Goal: Task Accomplishment & Management: Use online tool/utility

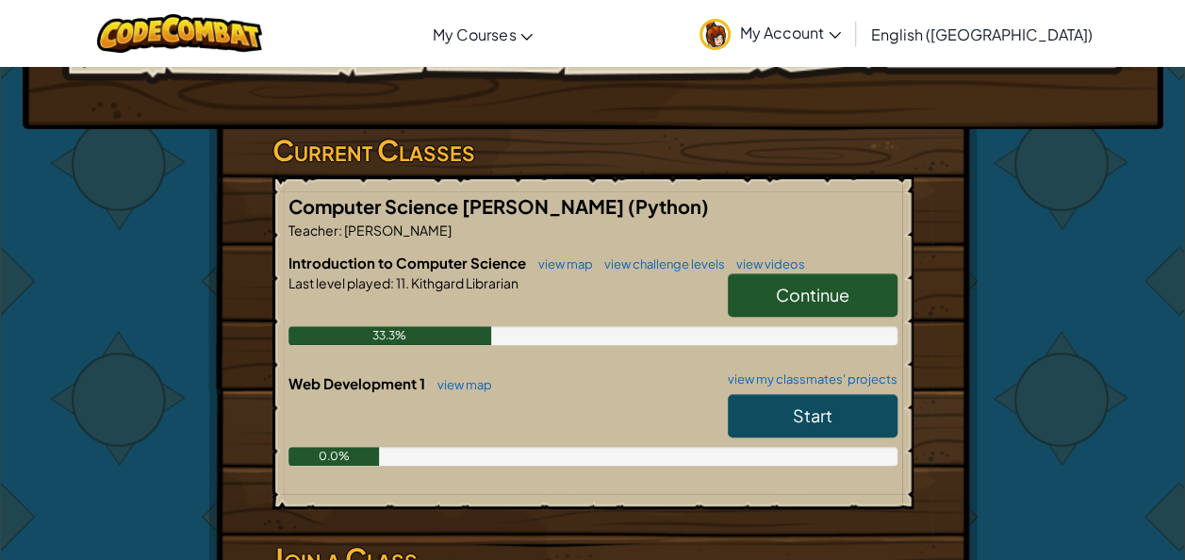
scroll to position [251, 0]
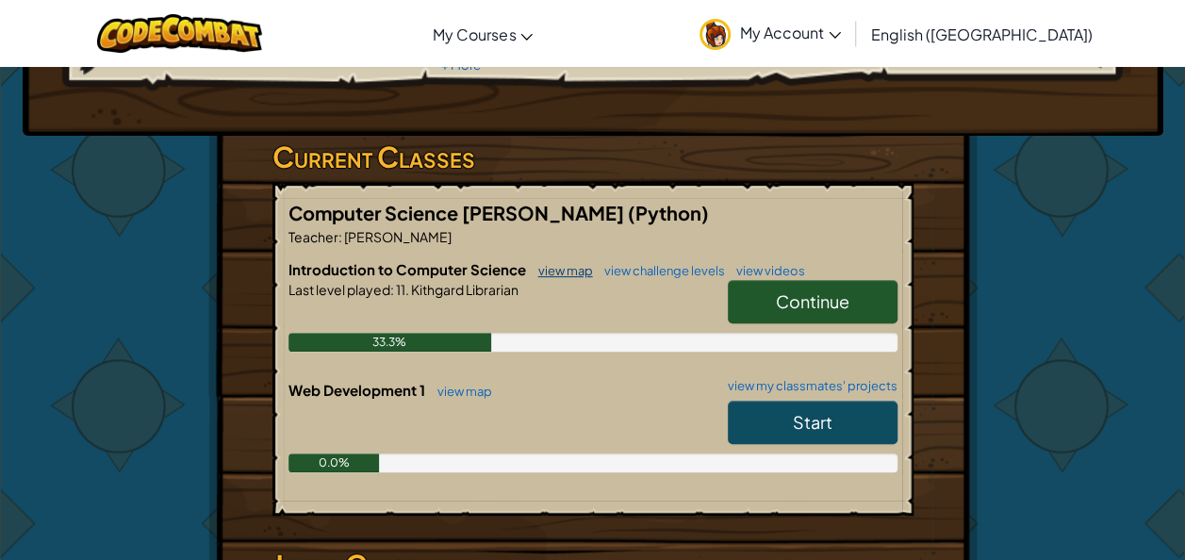
click at [566, 263] on link "view map" at bounding box center [561, 270] width 64 height 15
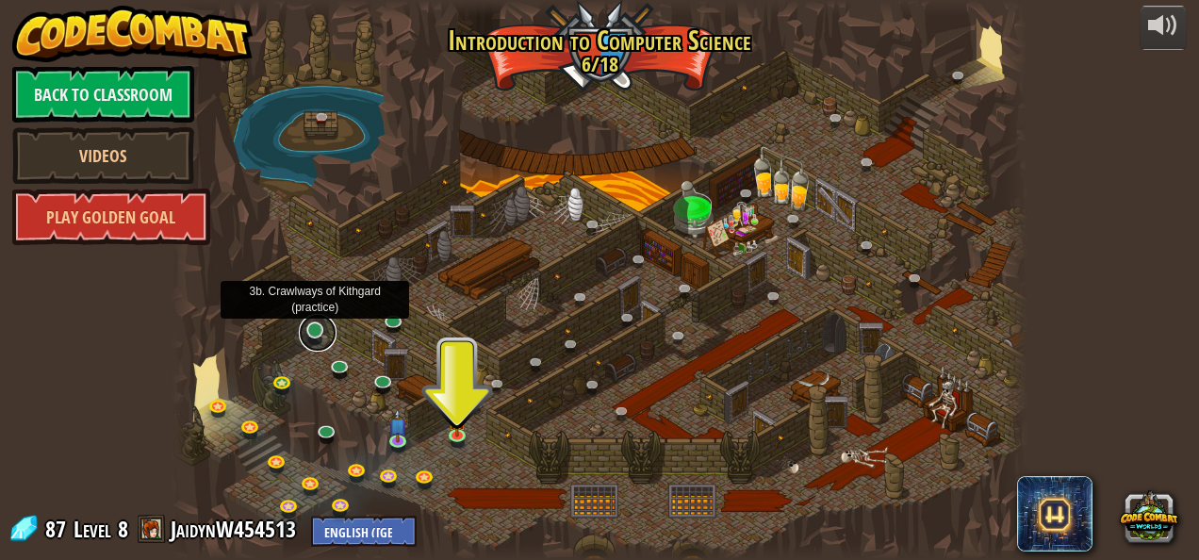
click at [317, 339] on link at bounding box center [318, 333] width 38 height 38
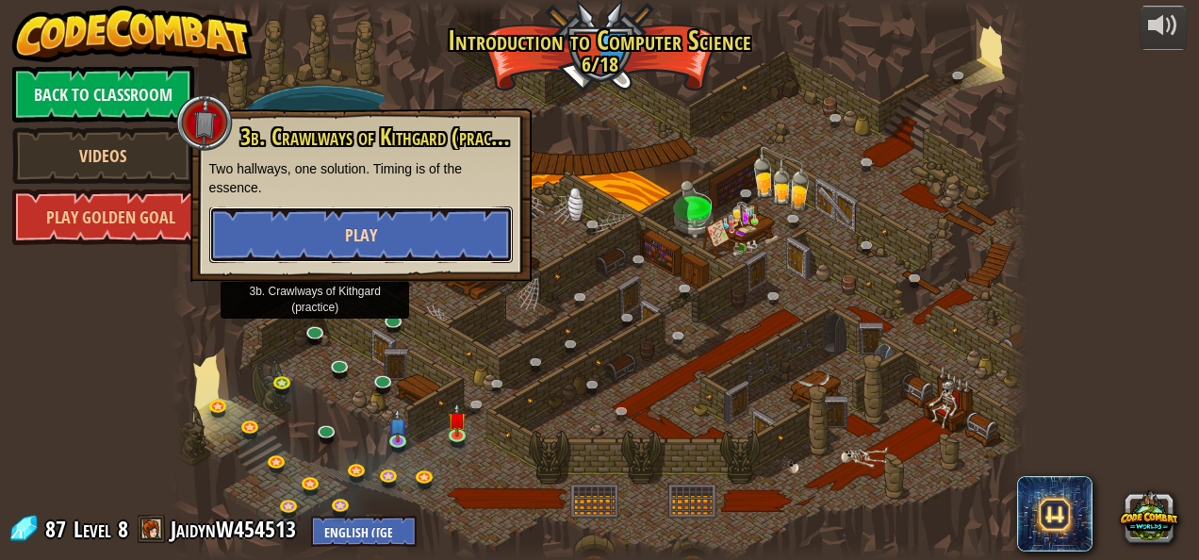
click at [301, 241] on button "Play" at bounding box center [361, 235] width 304 height 57
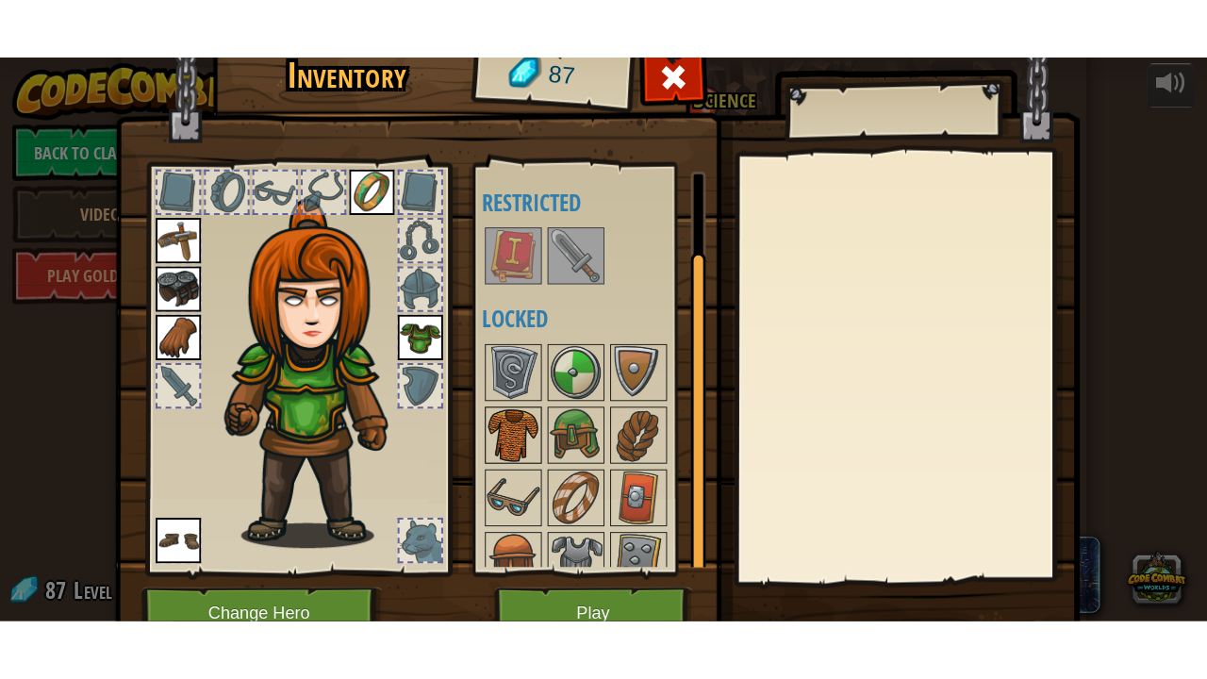
scroll to position [82, 0]
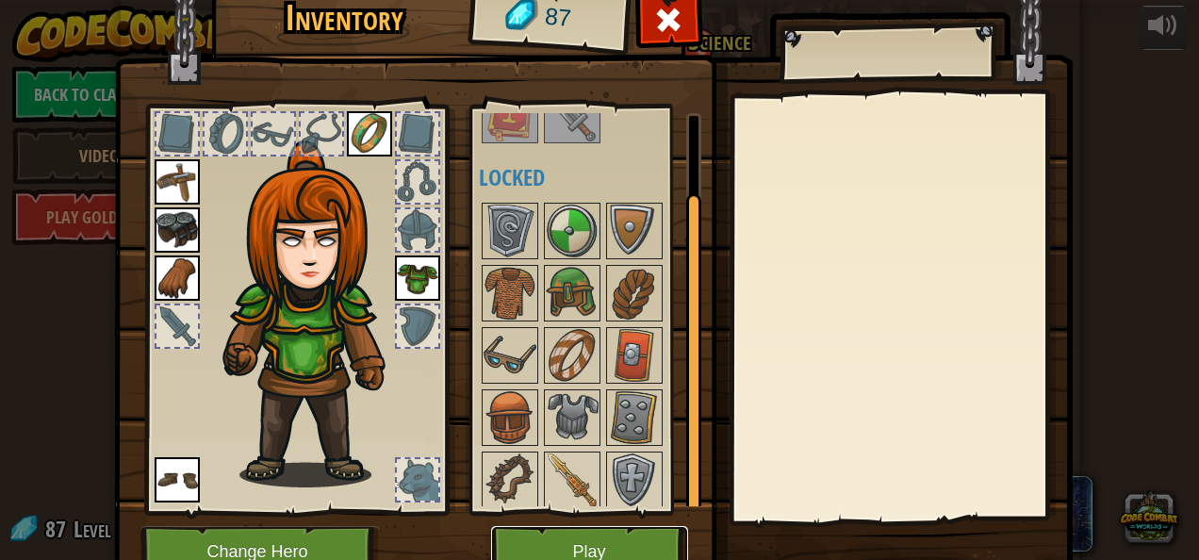
click at [563, 535] on button "Play" at bounding box center [589, 552] width 197 height 52
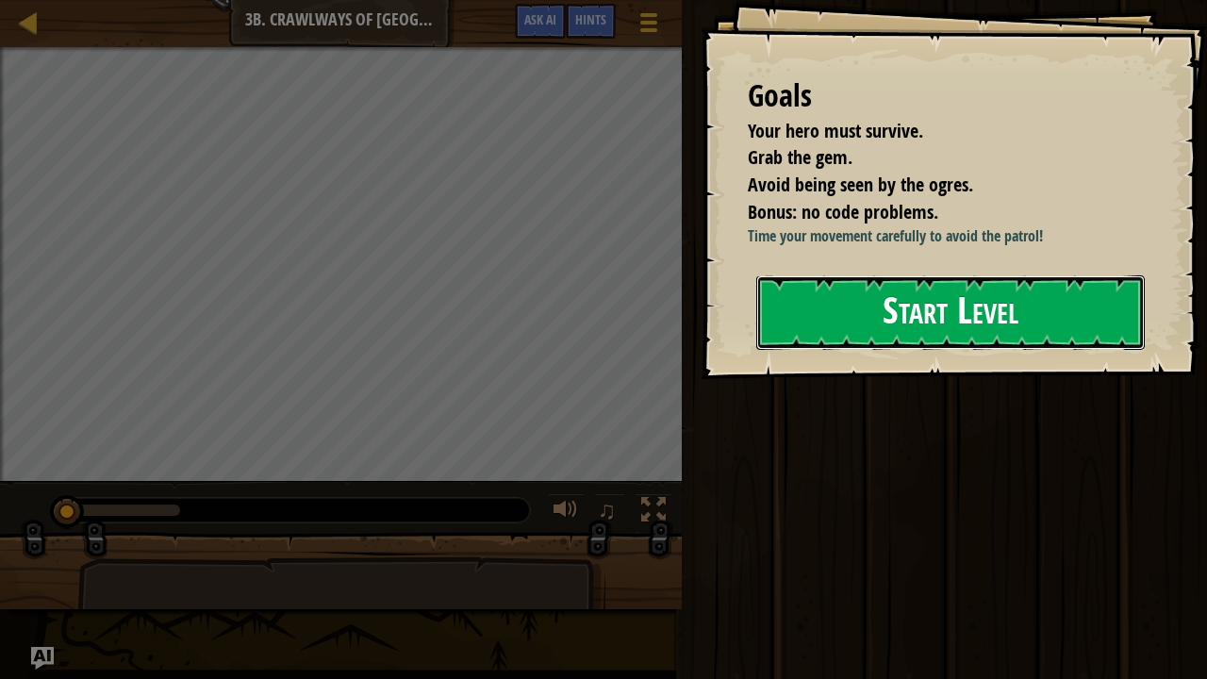
click at [1056, 317] on button "Start Level" at bounding box center [950, 312] width 389 height 74
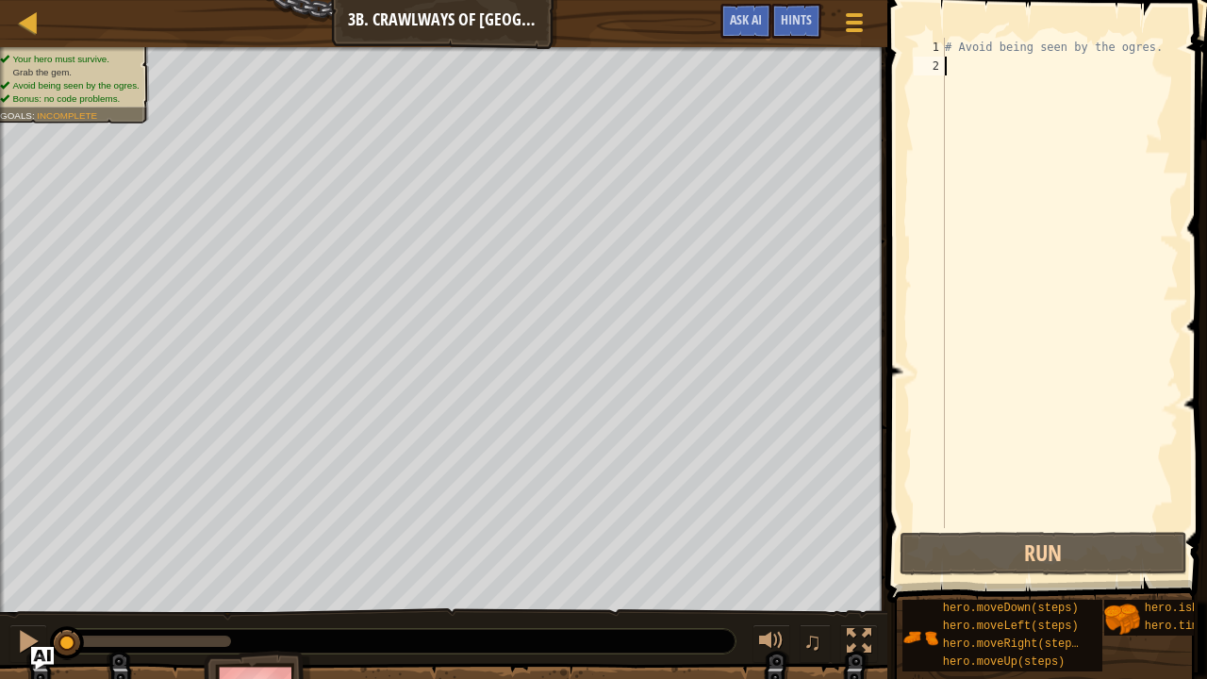
type textarea "h"
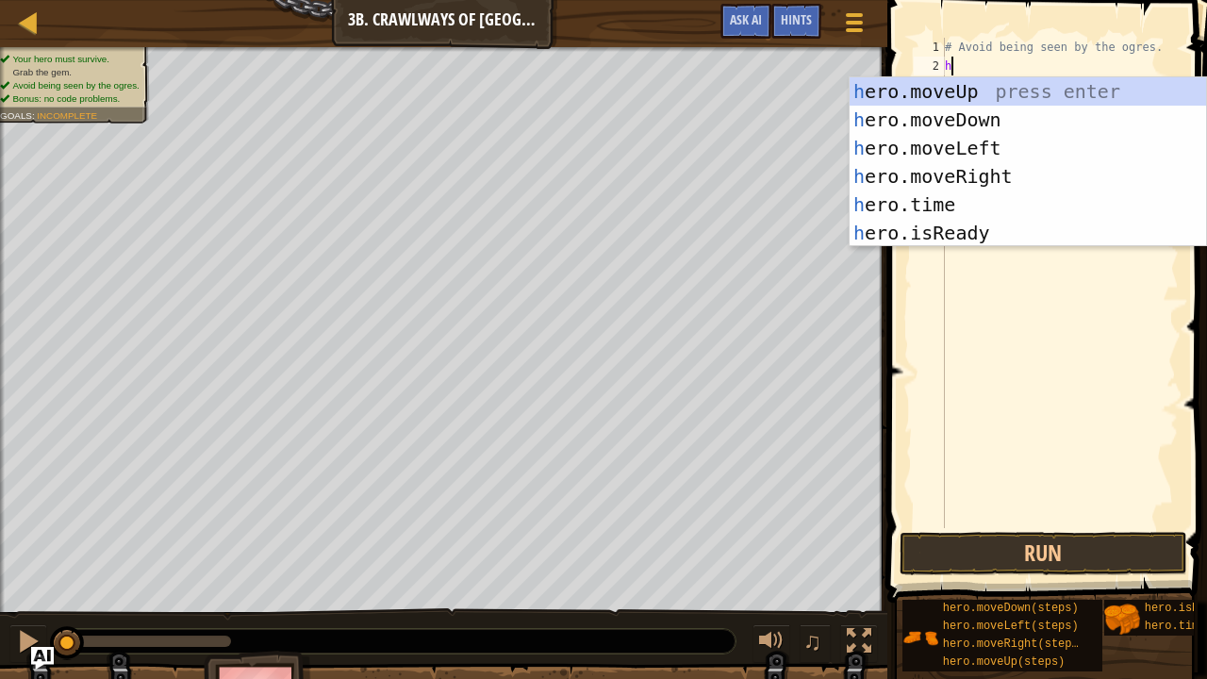
scroll to position [8, 0]
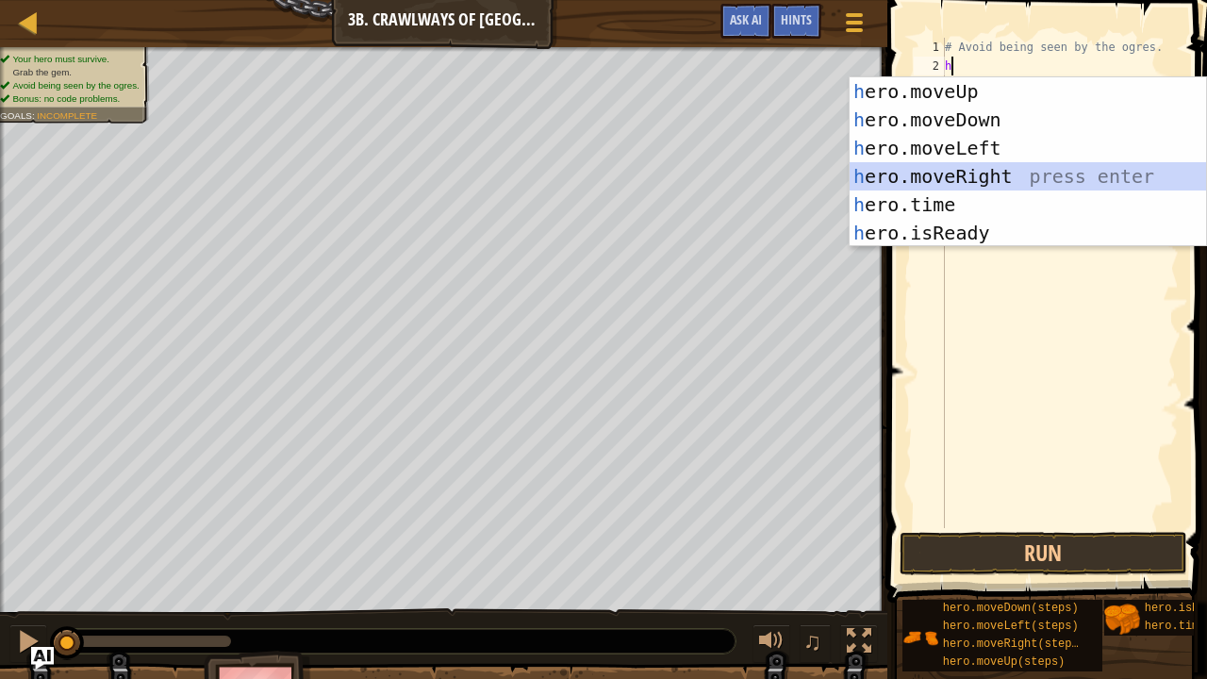
click at [992, 172] on div "h ero.moveUp press enter h ero.moveDown press enter h ero.moveLeft press enter …" at bounding box center [1028, 190] width 357 height 226
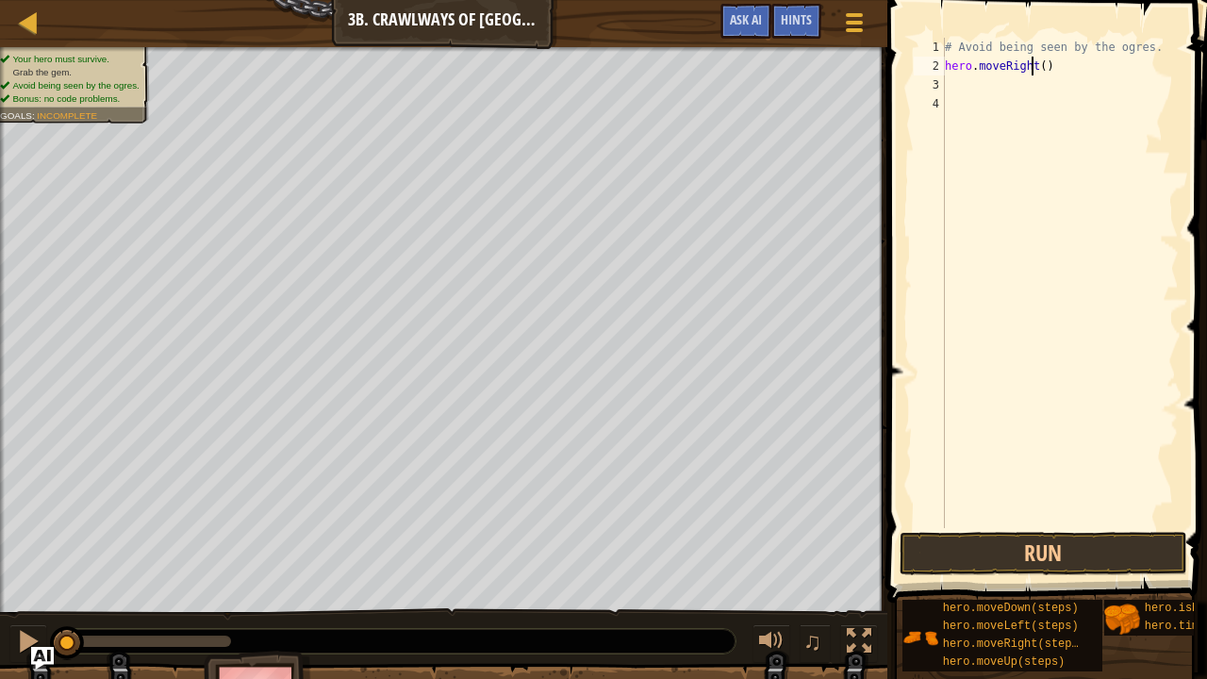
click at [1034, 64] on div "# Avoid being seen by the ogres. hero . moveRight ( )" at bounding box center [1060, 302] width 238 height 528
click at [1039, 64] on div "# Avoid being seen by the ogres. hero . moveRight ( )" at bounding box center [1060, 302] width 238 height 528
type textarea "hero.moveRight(2)"
click at [1133, 550] on button "Run" at bounding box center [1044, 553] width 288 height 43
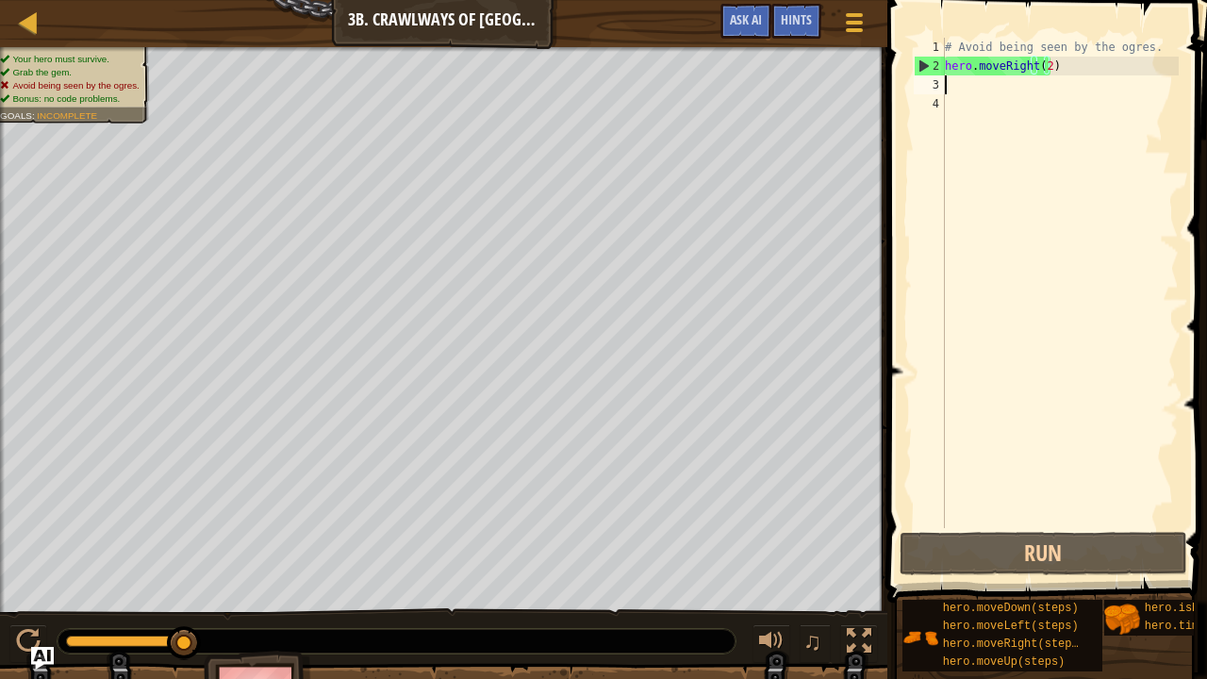
click at [951, 91] on div "# Avoid being seen by the ogres. hero . moveRight ( 2 )" at bounding box center [1060, 302] width 238 height 528
type textarea "h"
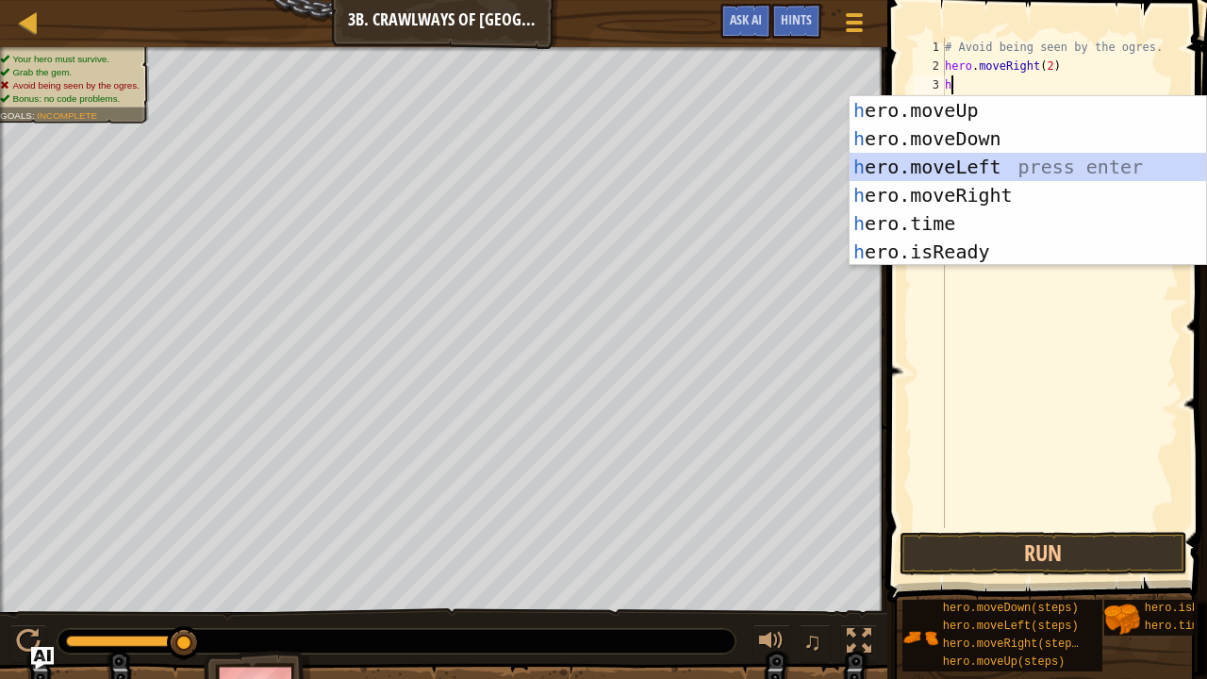
click at [927, 172] on div "h ero.moveUp press enter h ero.moveDown press enter h ero.moveLeft press enter …" at bounding box center [1028, 209] width 357 height 226
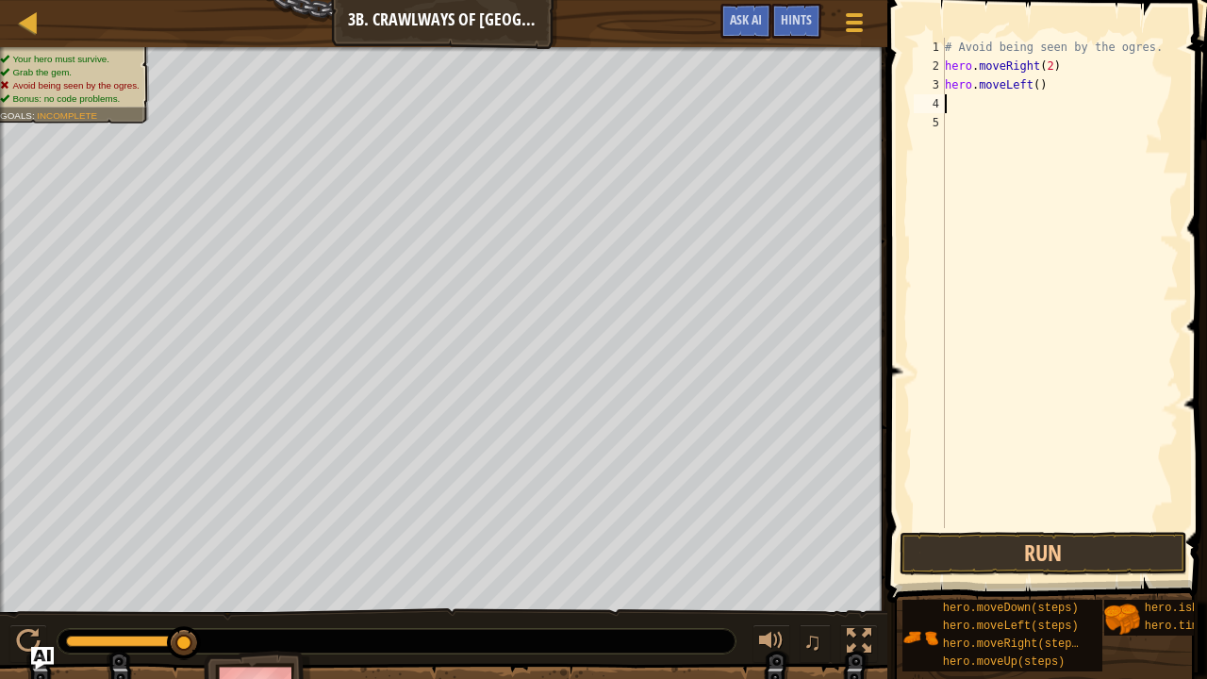
type textarea "h"
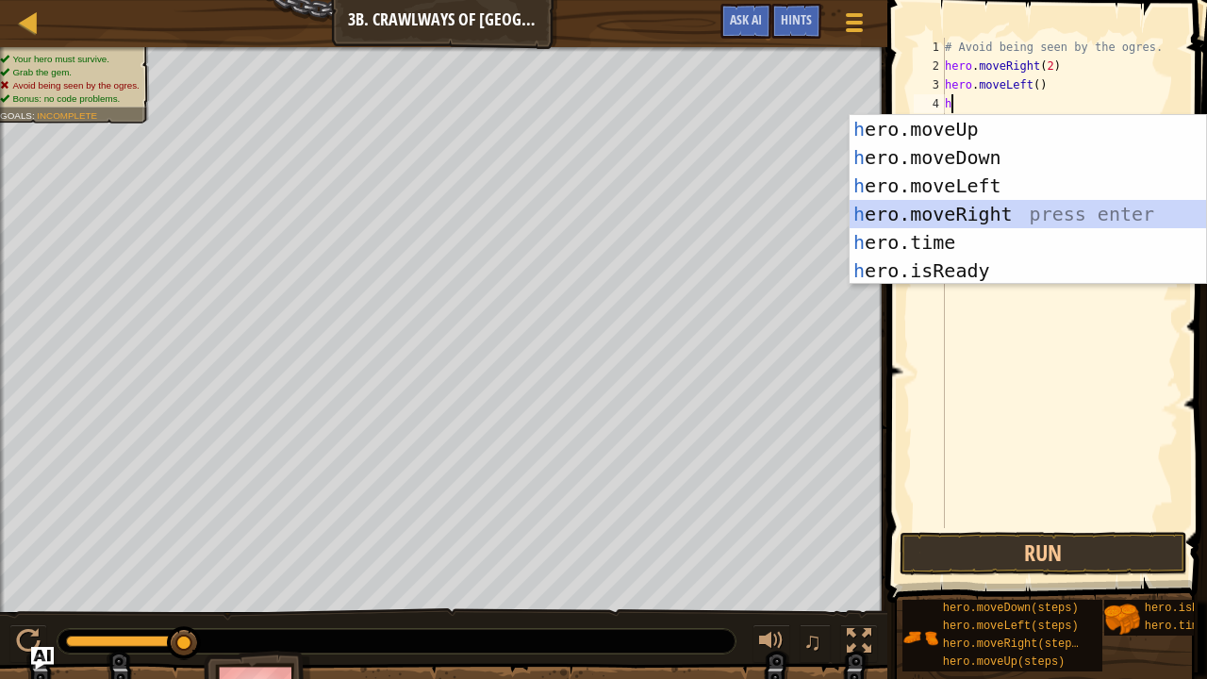
click at [920, 217] on div "h ero.moveUp press enter h ero.moveDown press enter h ero.moveLeft press enter …" at bounding box center [1028, 228] width 357 height 226
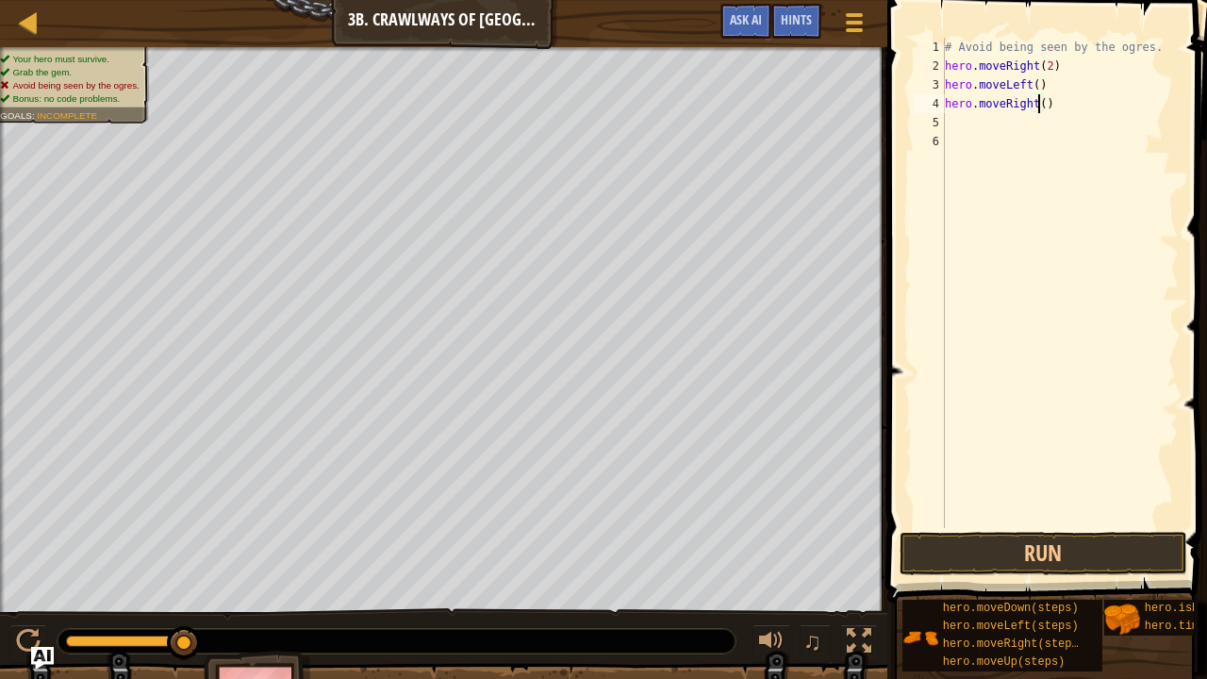
click at [1039, 109] on div "# Avoid being seen by the ogres. hero . moveRight ( 2 ) hero . moveLeft ( ) her…" at bounding box center [1060, 302] width 238 height 528
click at [969, 547] on button "Run" at bounding box center [1044, 553] width 288 height 43
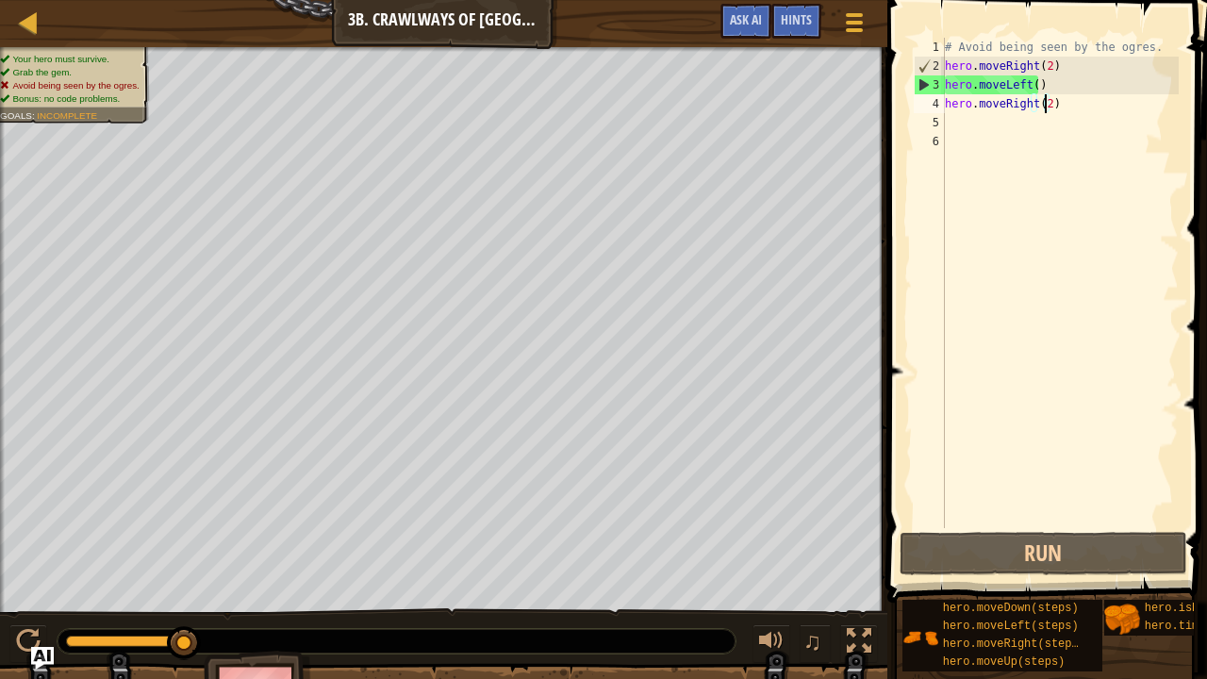
click at [1052, 69] on div "# Avoid being seen by the ogres. hero . moveRight ( 2 ) hero . moveLeft ( ) her…" at bounding box center [1060, 302] width 238 height 528
click at [1043, 68] on div "# Avoid being seen by the ogres. hero . moveRight ( 2 ) hero . moveLeft ( ) her…" at bounding box center [1060, 302] width 238 height 528
type textarea "hero.moveRight()"
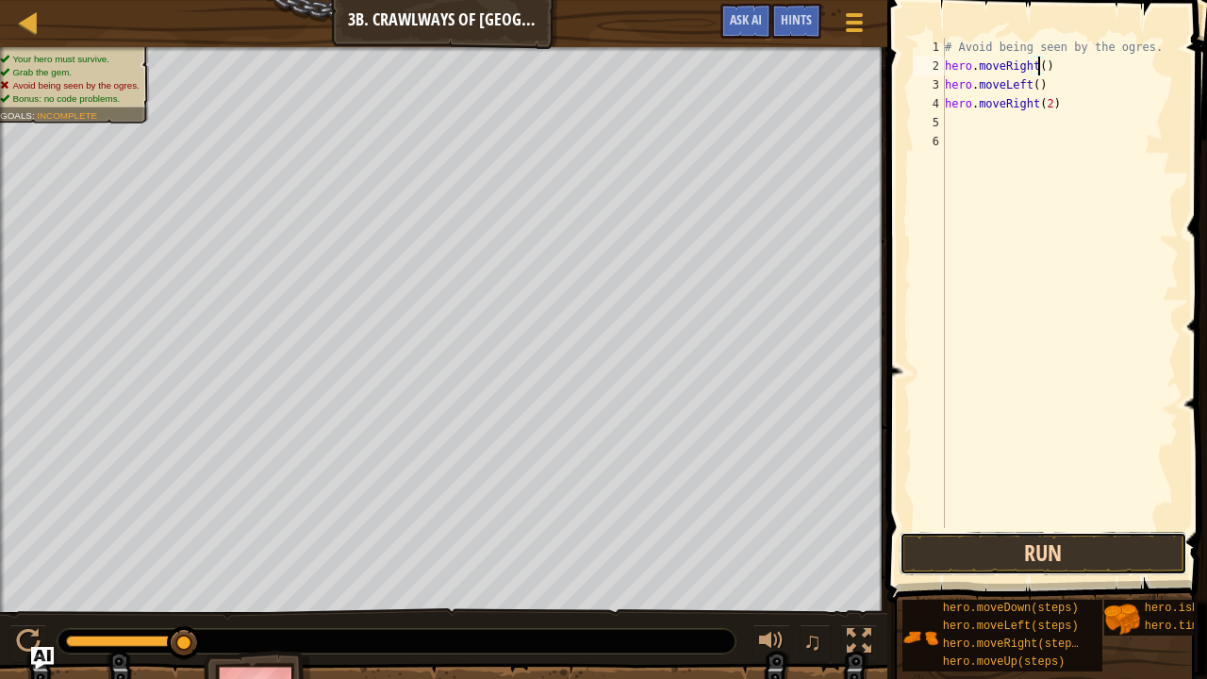
click at [1004, 559] on button "Run" at bounding box center [1044, 553] width 288 height 43
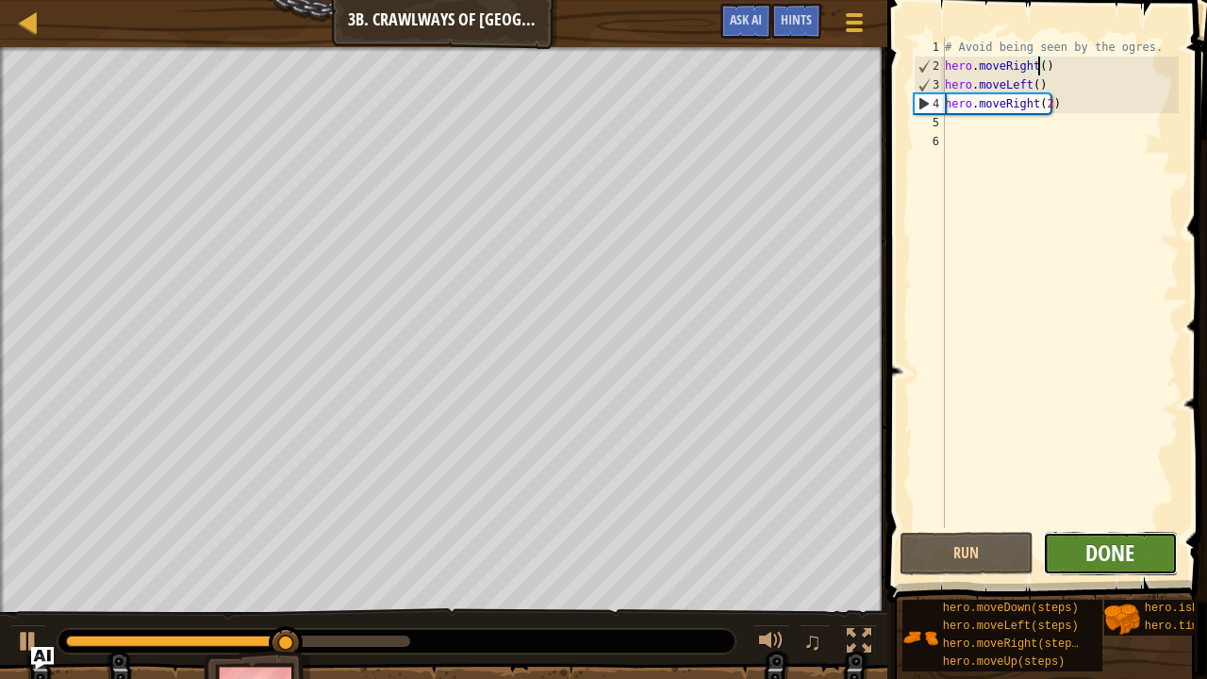
click at [1121, 539] on span "Done" at bounding box center [1109, 553] width 49 height 30
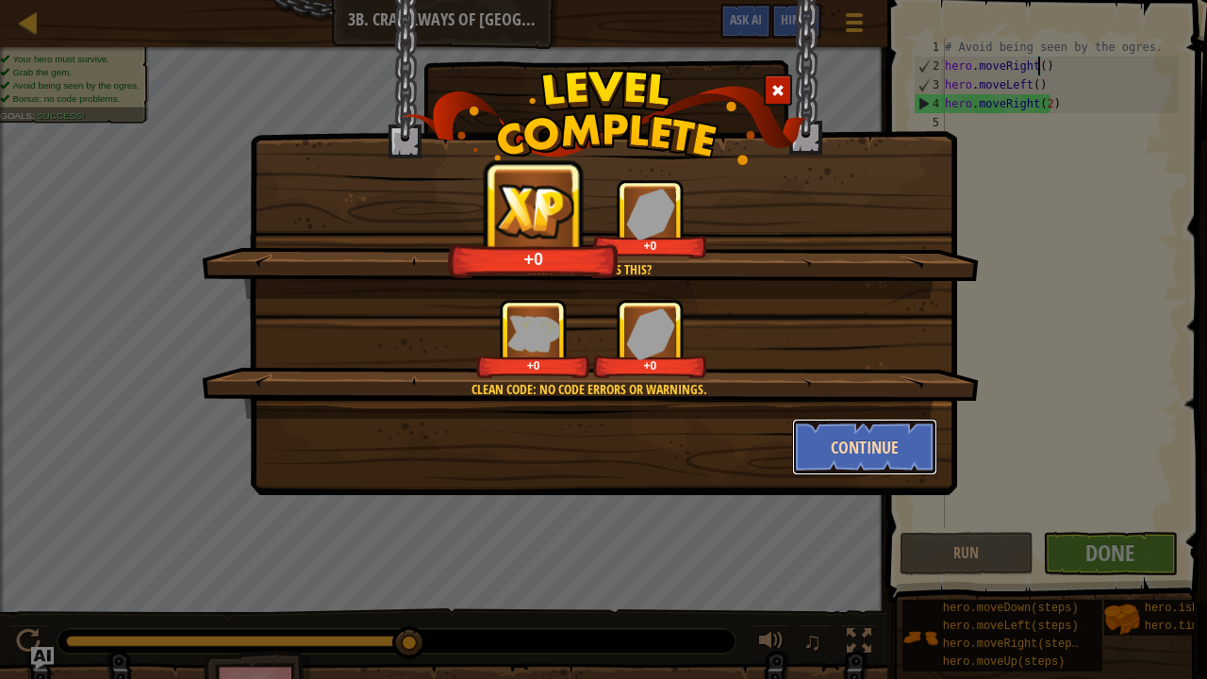
click at [901, 443] on button "Continue" at bounding box center [865, 447] width 146 height 57
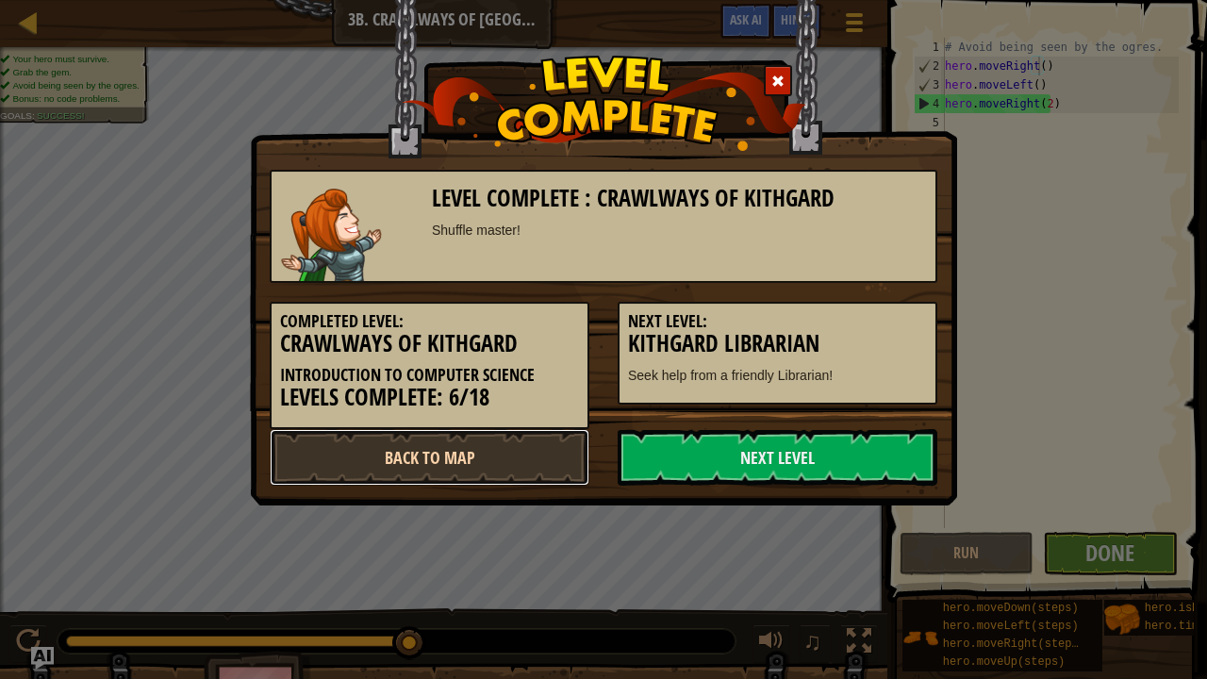
click at [384, 453] on link "Back to Map" at bounding box center [430, 457] width 320 height 57
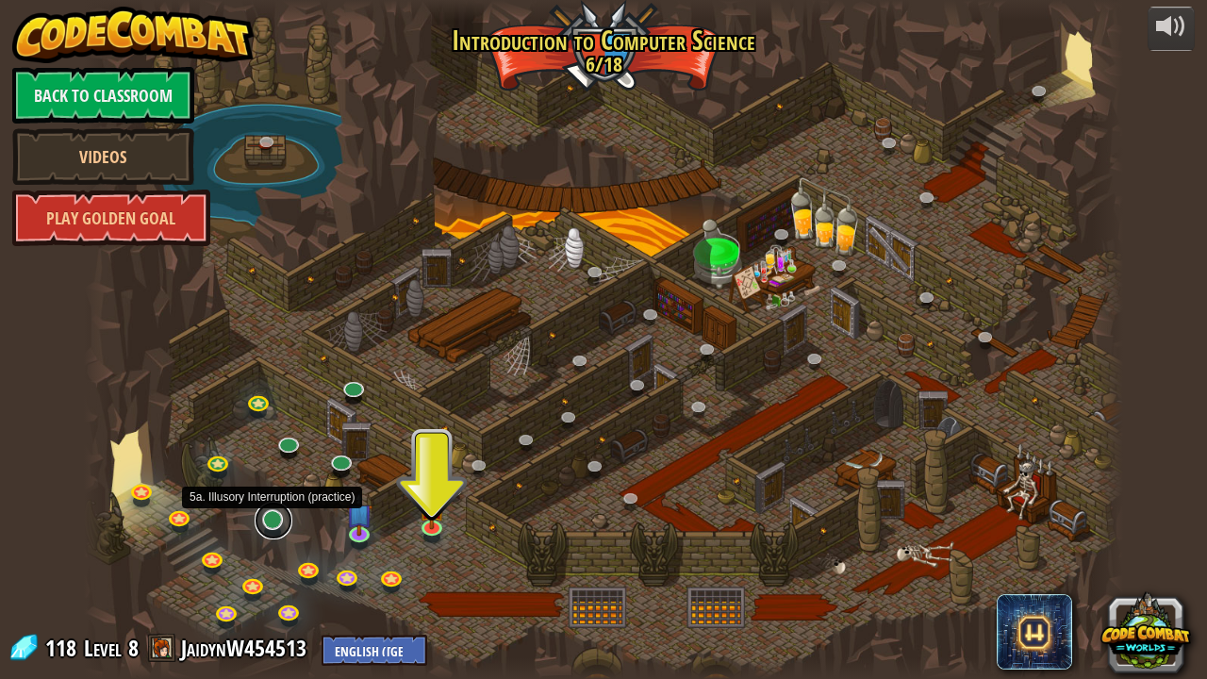
click at [272, 520] on link at bounding box center [274, 521] width 38 height 38
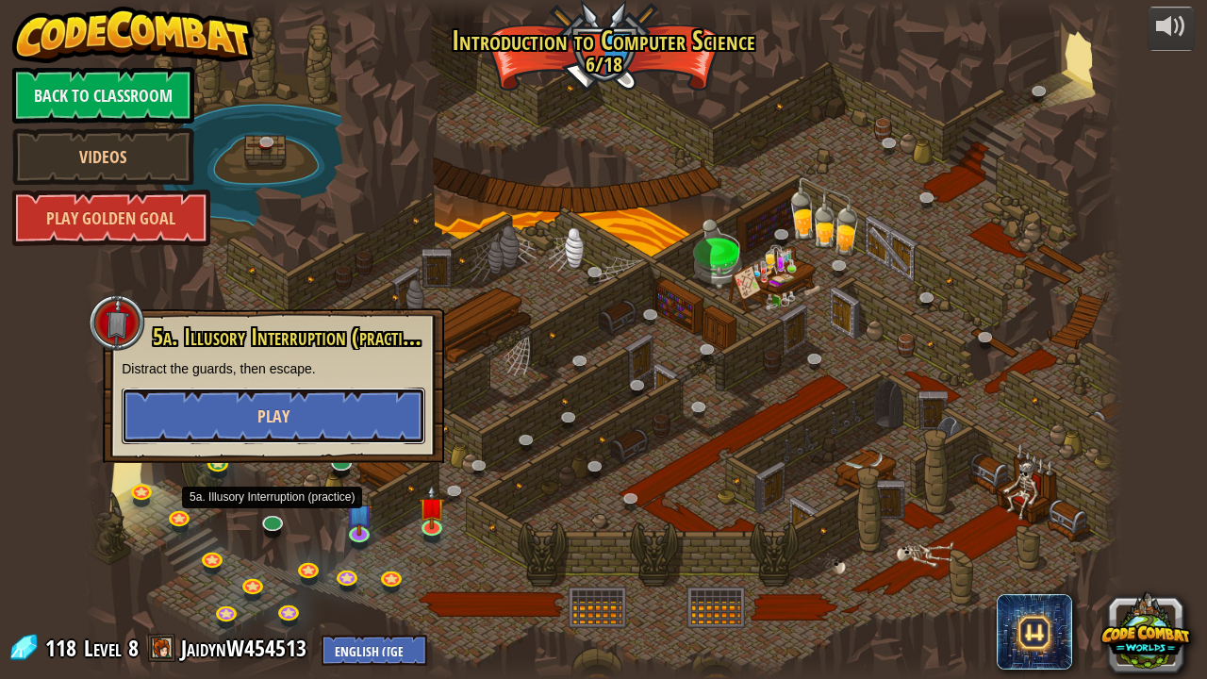
click at [297, 418] on button "Play" at bounding box center [274, 416] width 304 height 57
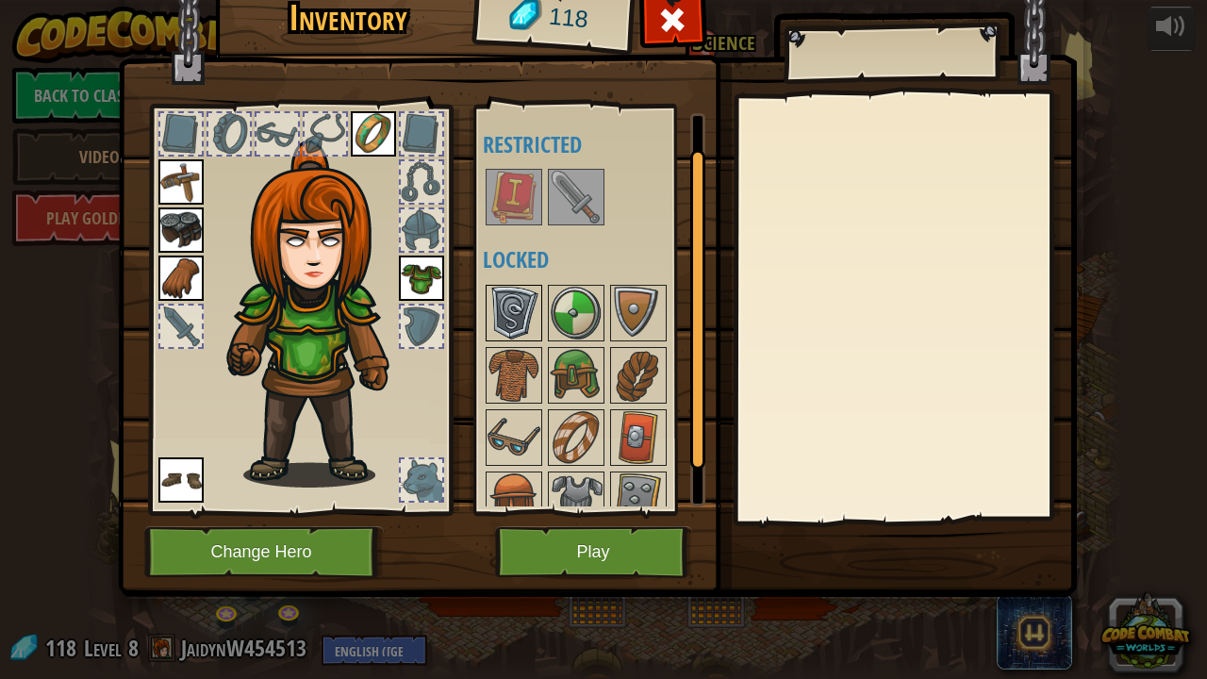
scroll to position [82, 0]
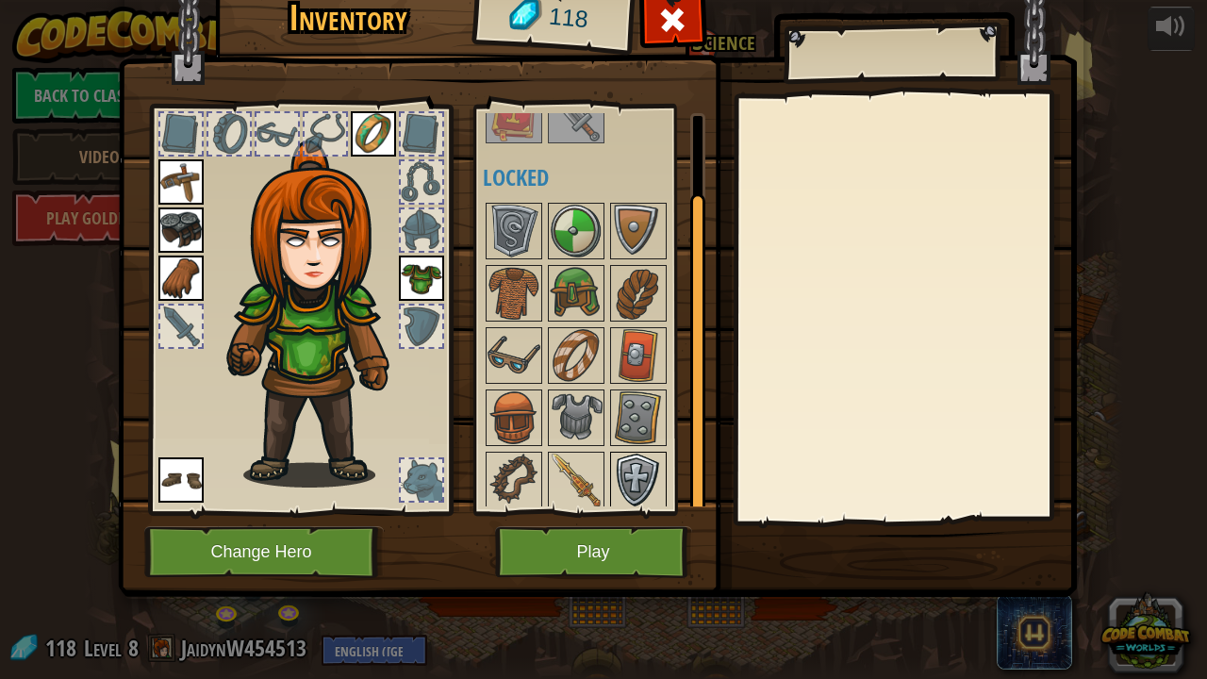
click at [631, 464] on img at bounding box center [638, 480] width 53 height 53
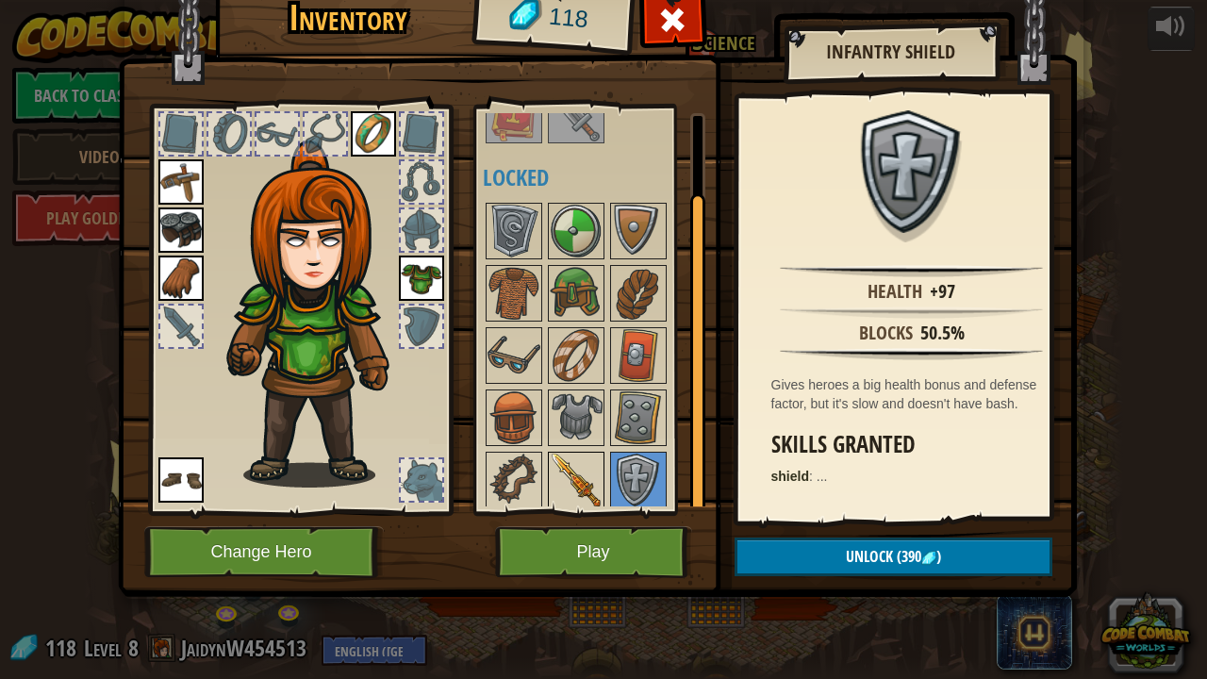
click at [588, 462] on img at bounding box center [576, 480] width 53 height 53
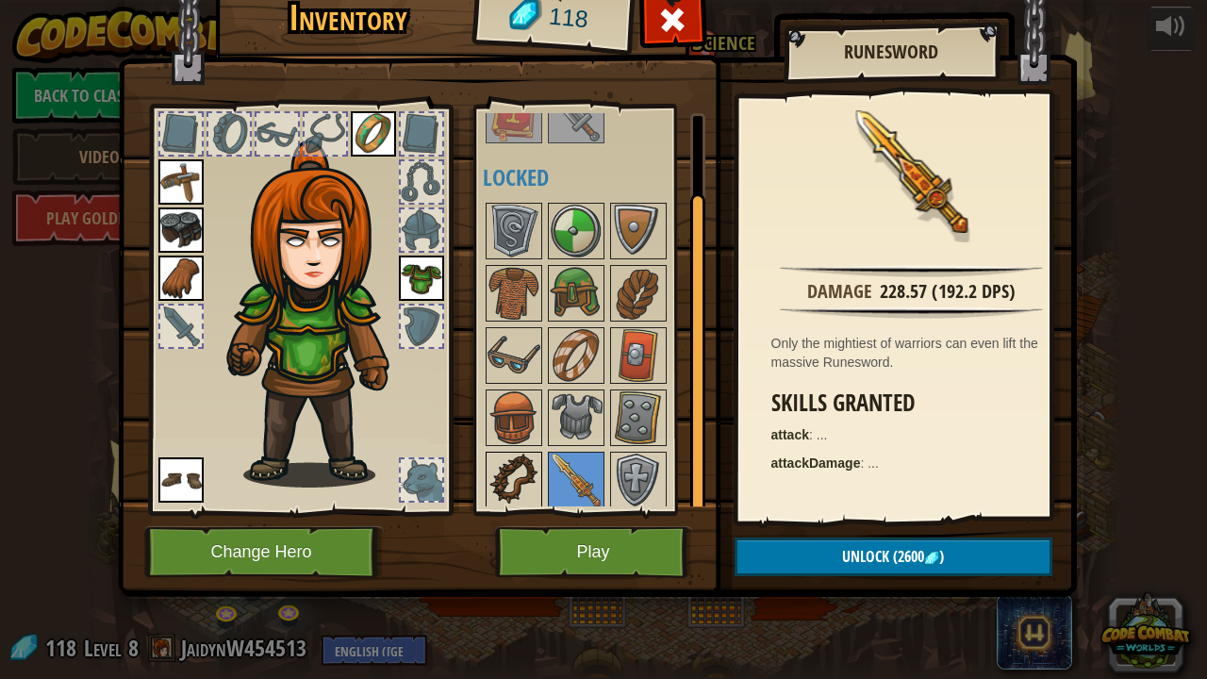
click at [509, 473] on img at bounding box center [514, 480] width 53 height 53
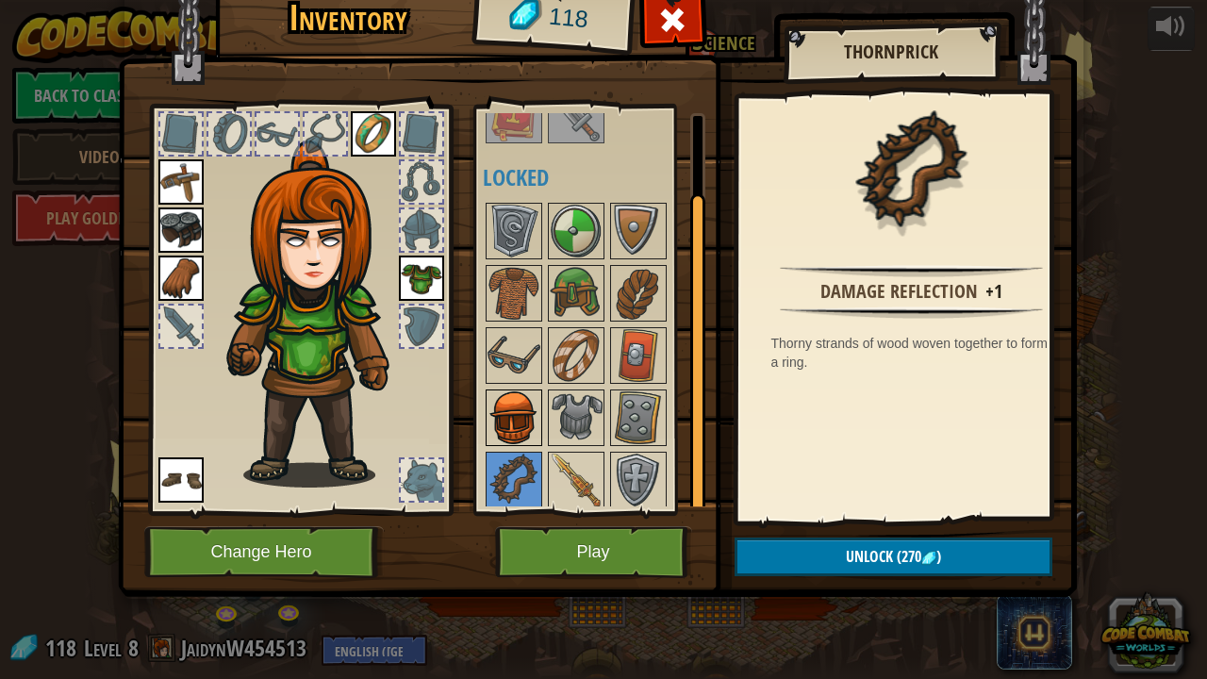
click at [512, 421] on img at bounding box center [514, 417] width 53 height 53
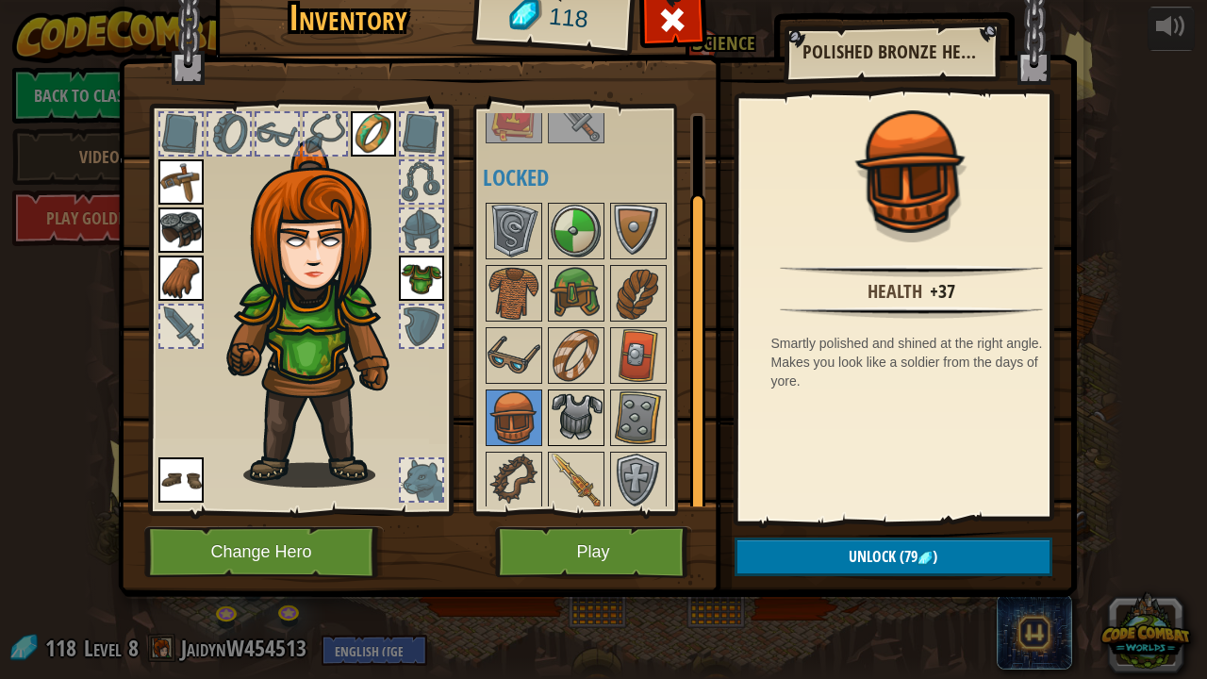
click at [583, 419] on img at bounding box center [576, 417] width 53 height 53
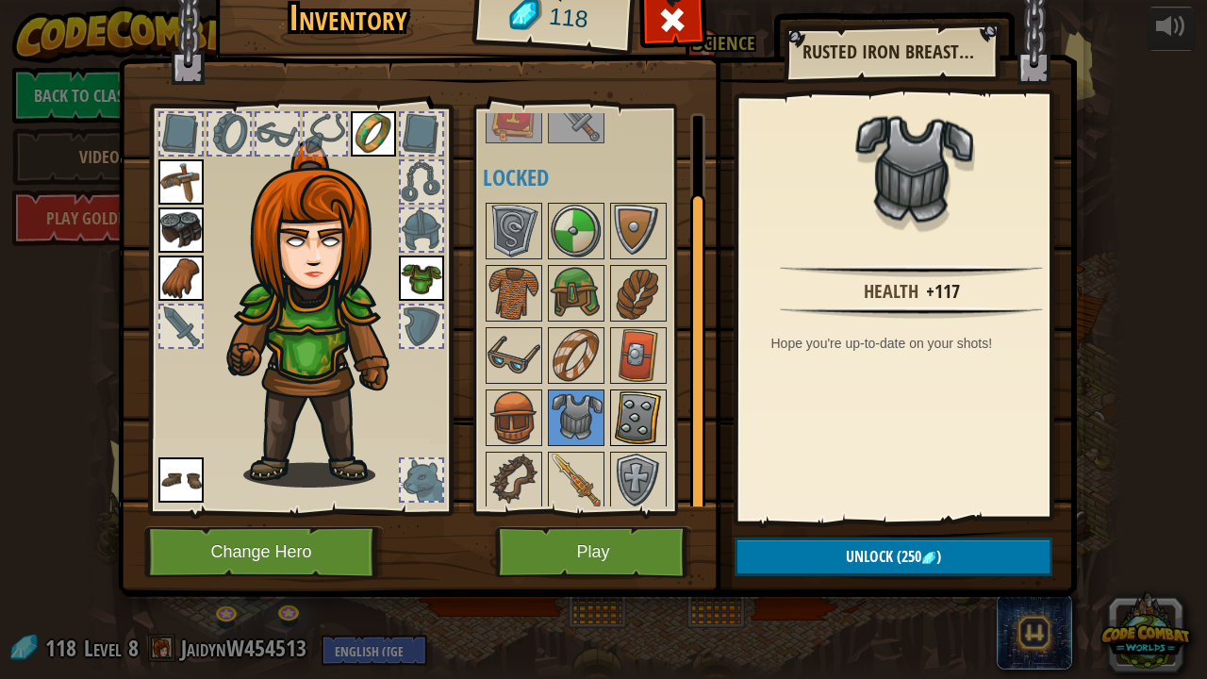
click at [641, 413] on img at bounding box center [638, 417] width 53 height 53
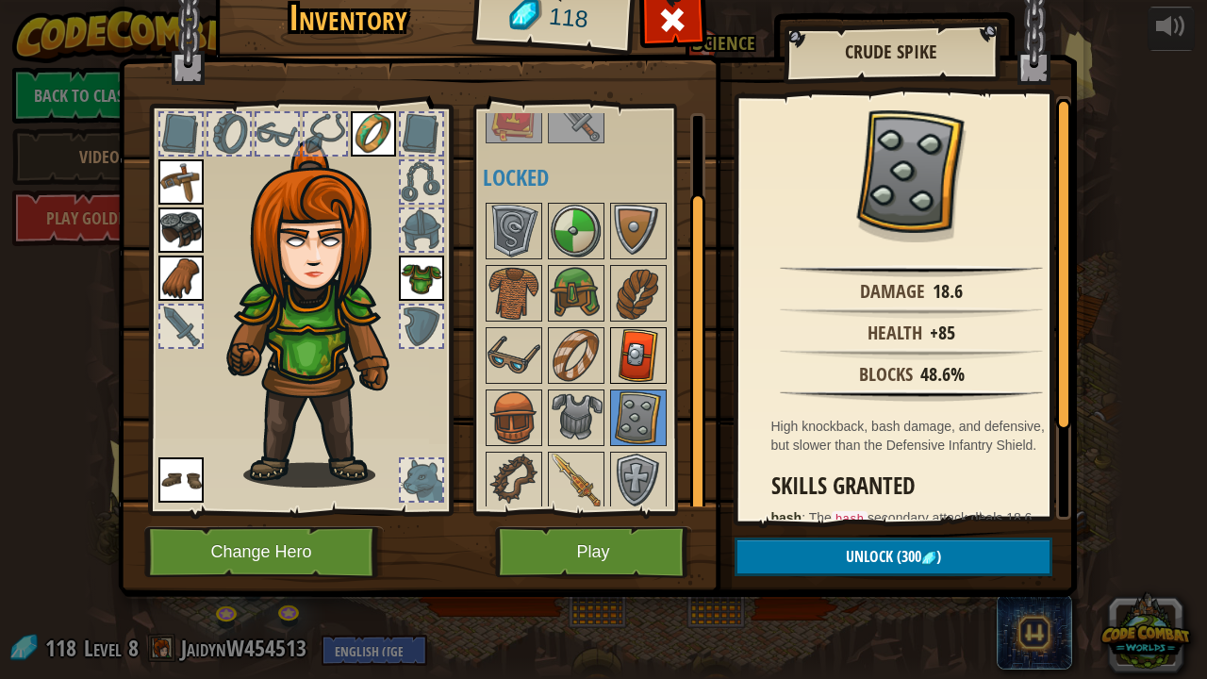
click at [634, 338] on img at bounding box center [638, 355] width 53 height 53
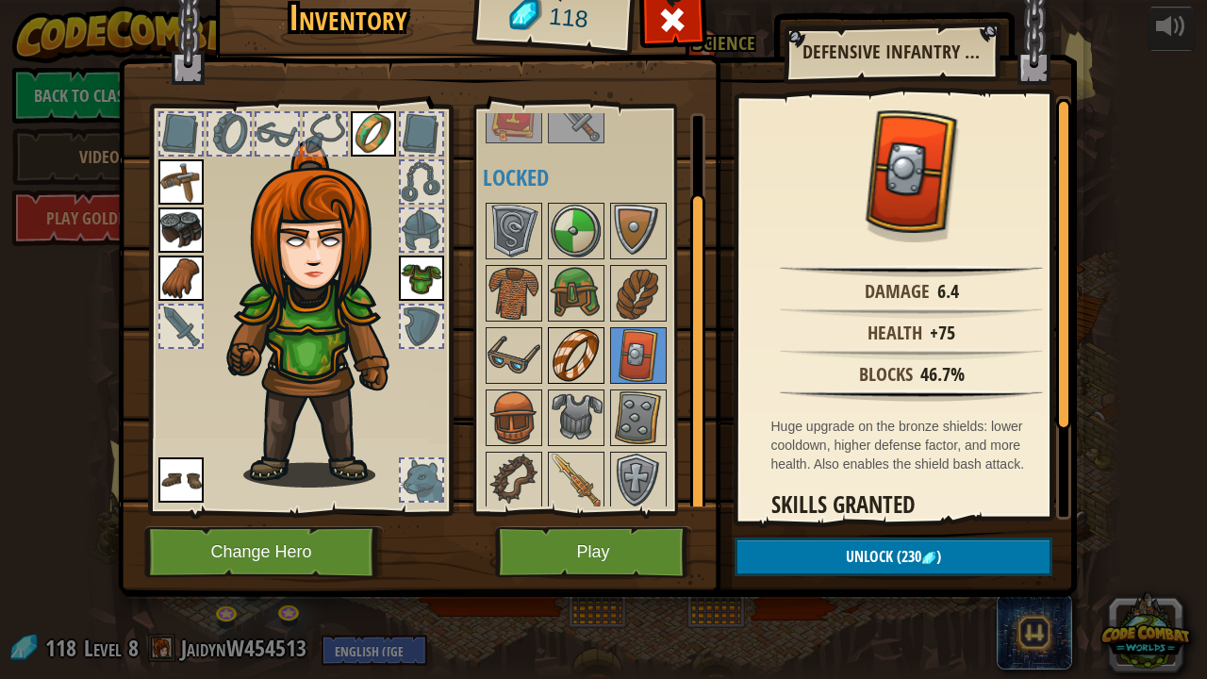
click at [570, 364] on img at bounding box center [576, 355] width 53 height 53
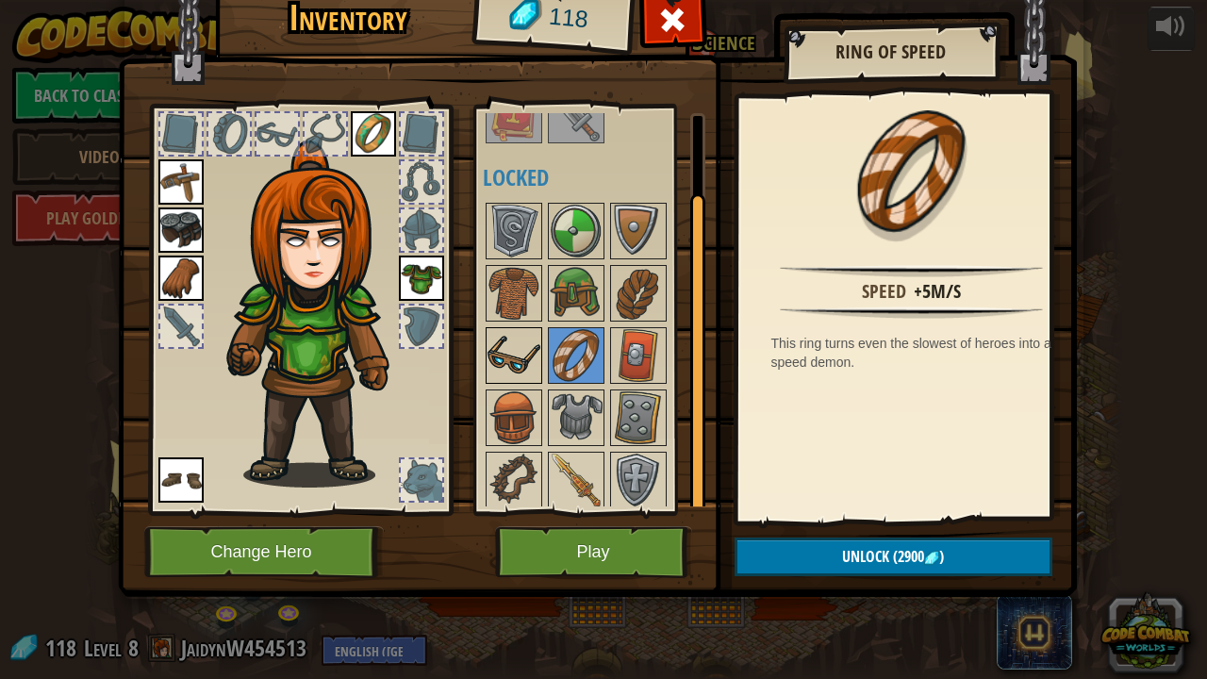
click at [531, 355] on img at bounding box center [514, 355] width 53 height 53
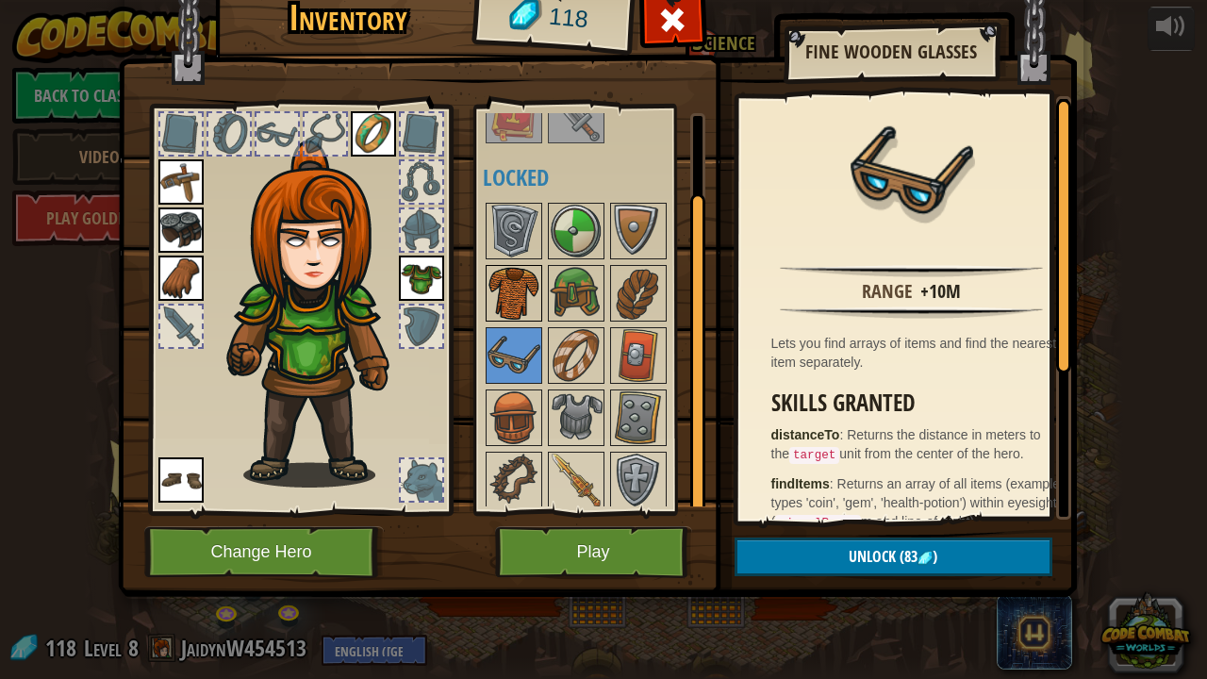
click at [517, 299] on img at bounding box center [514, 293] width 53 height 53
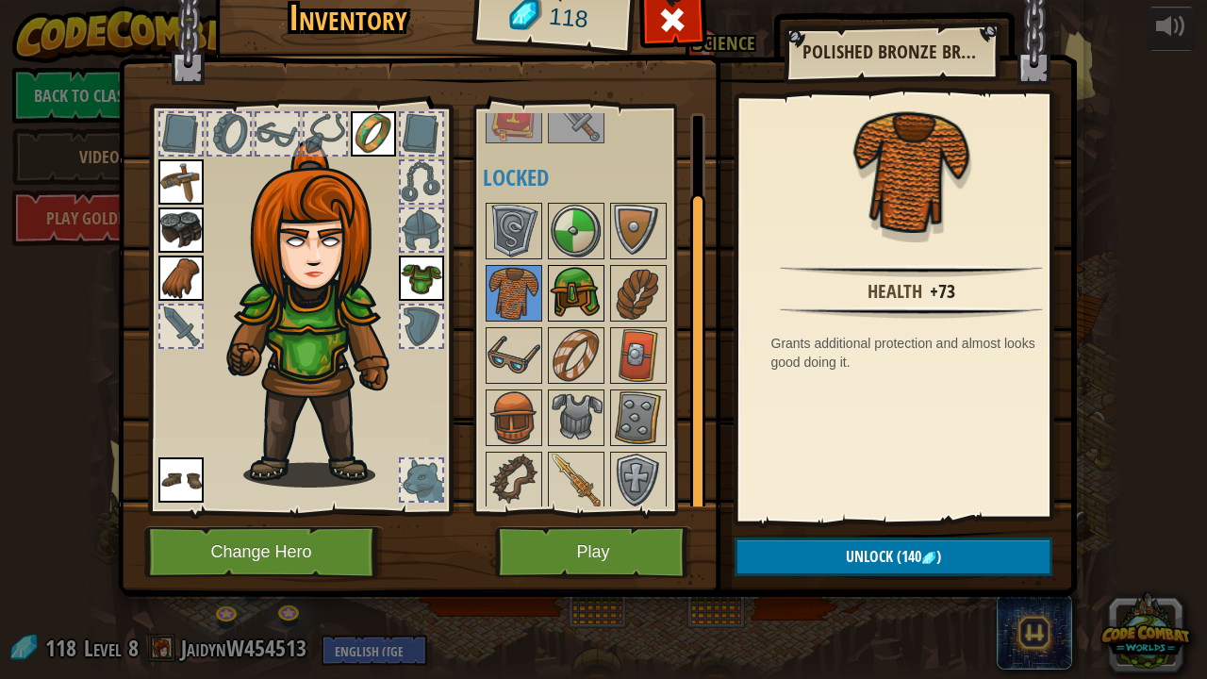
click at [581, 292] on img at bounding box center [576, 293] width 53 height 53
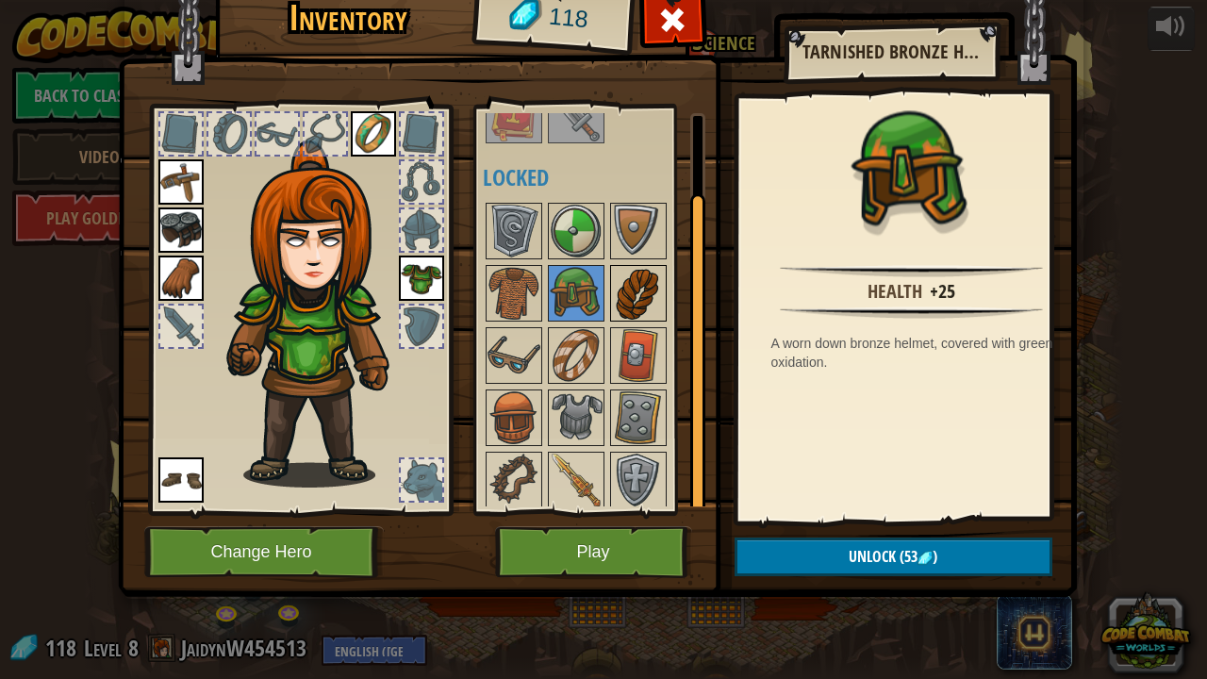
click at [628, 294] on img at bounding box center [638, 293] width 53 height 53
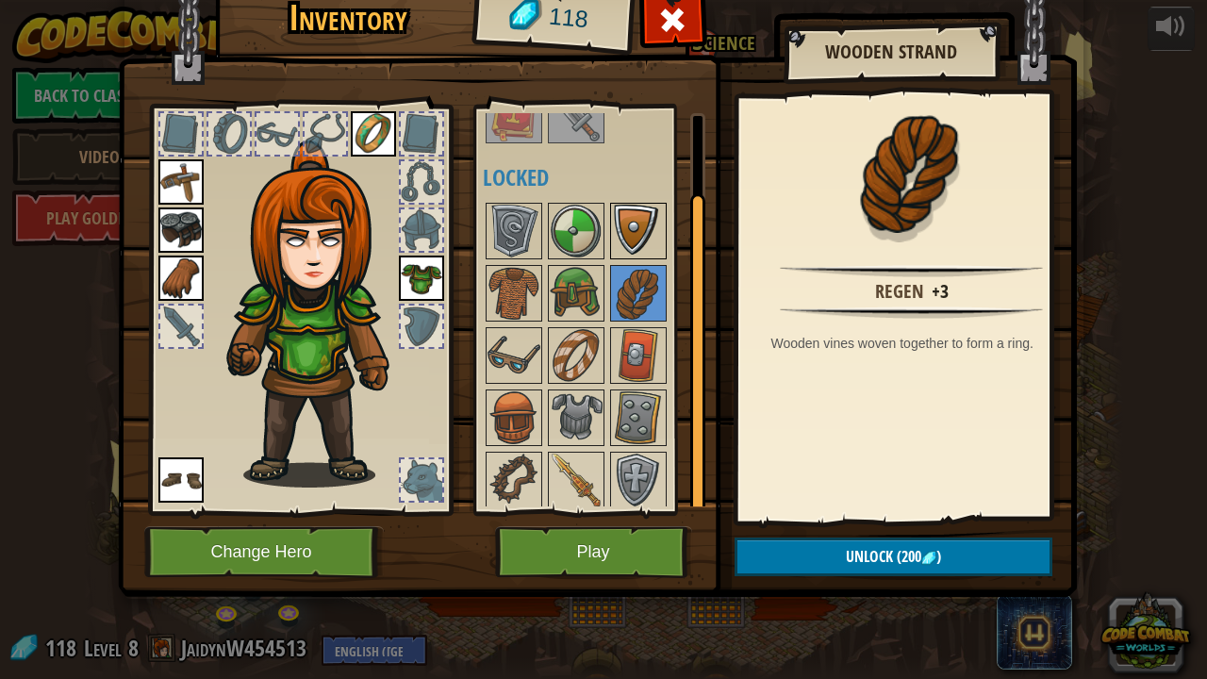
click at [617, 237] on img at bounding box center [638, 231] width 53 height 53
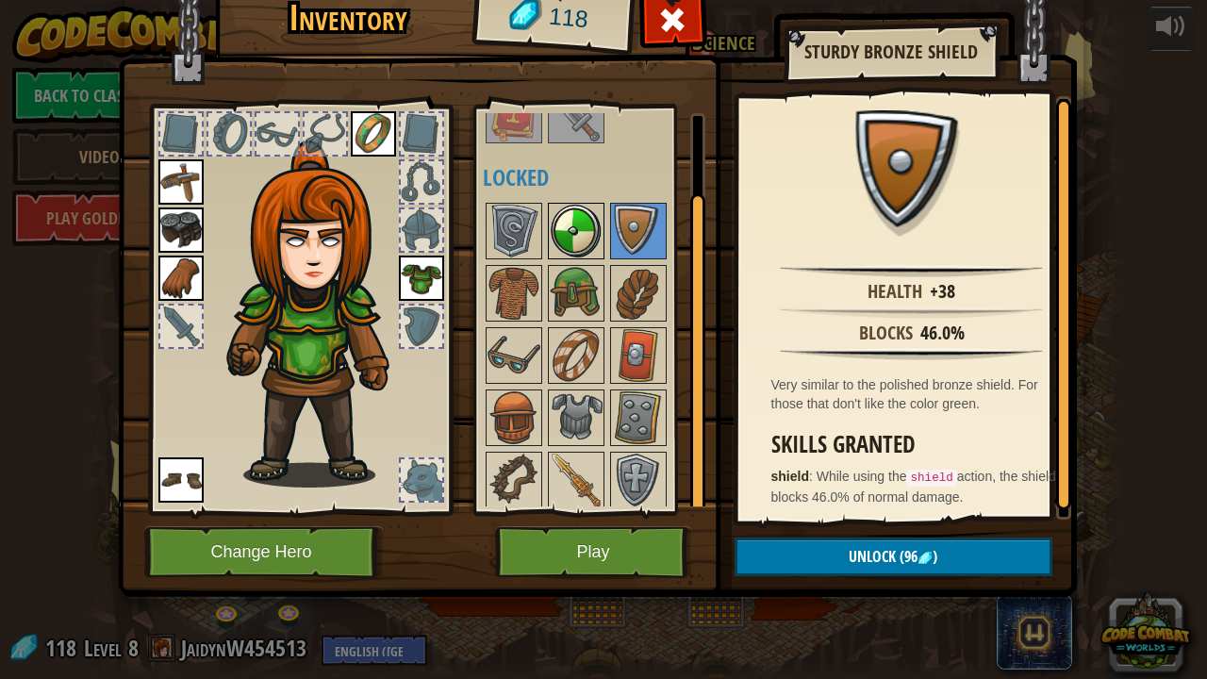
click at [568, 236] on img at bounding box center [576, 231] width 53 height 53
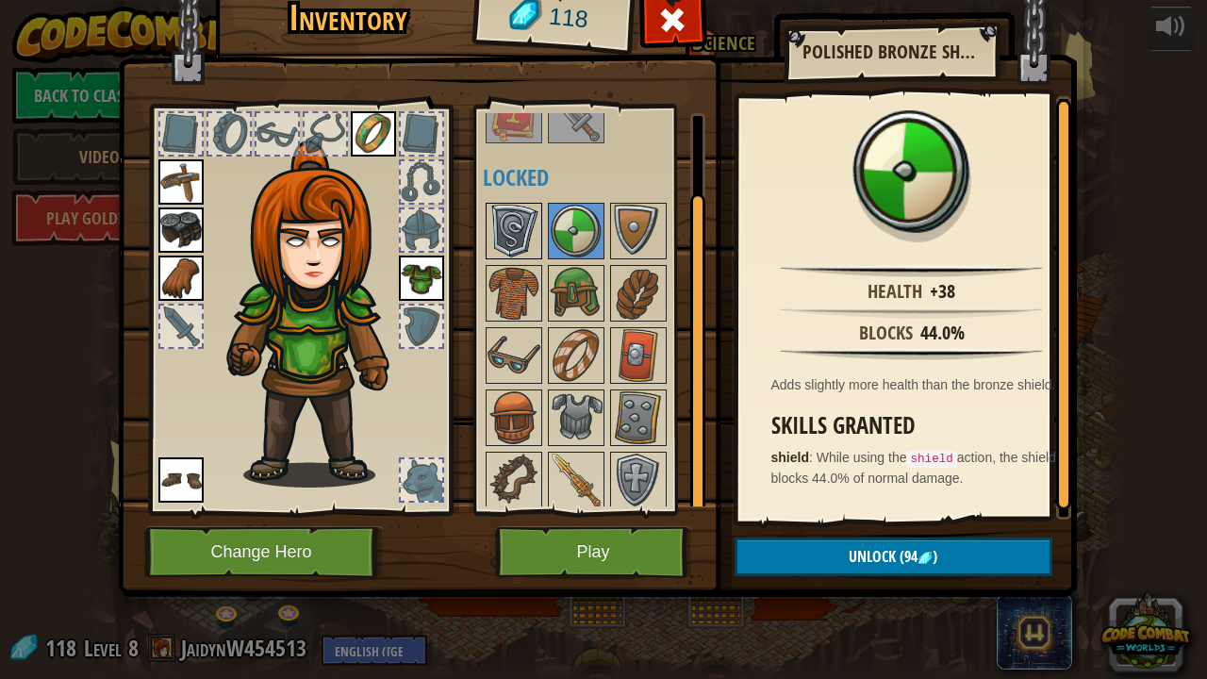
click at [491, 223] on img at bounding box center [514, 231] width 53 height 53
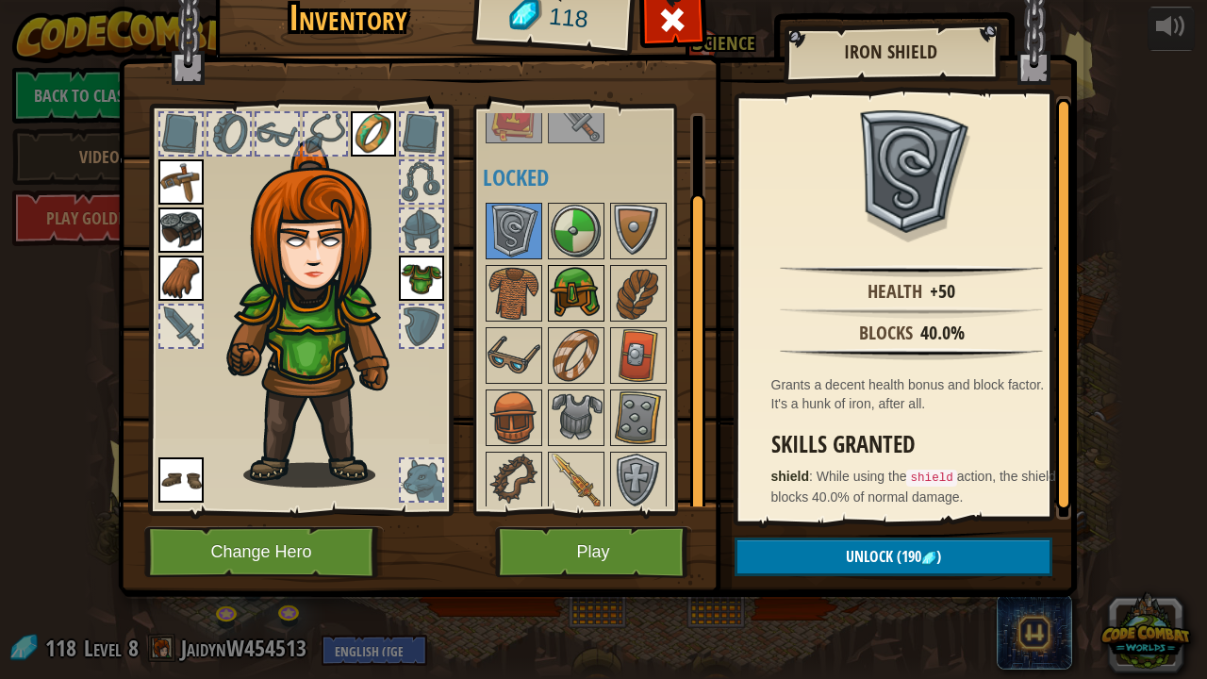
click at [558, 286] on img at bounding box center [576, 293] width 53 height 53
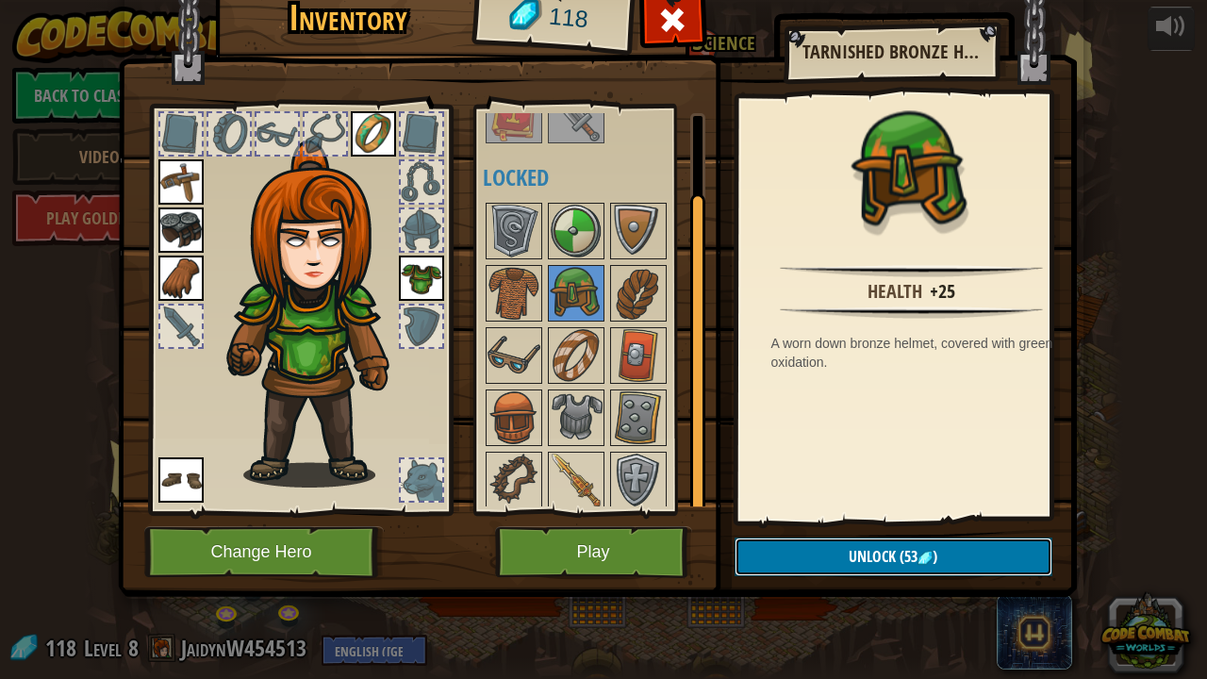
click at [849, 558] on span "Unlock" at bounding box center [872, 556] width 47 height 21
click at [847, 553] on button "Confirm" at bounding box center [894, 557] width 318 height 39
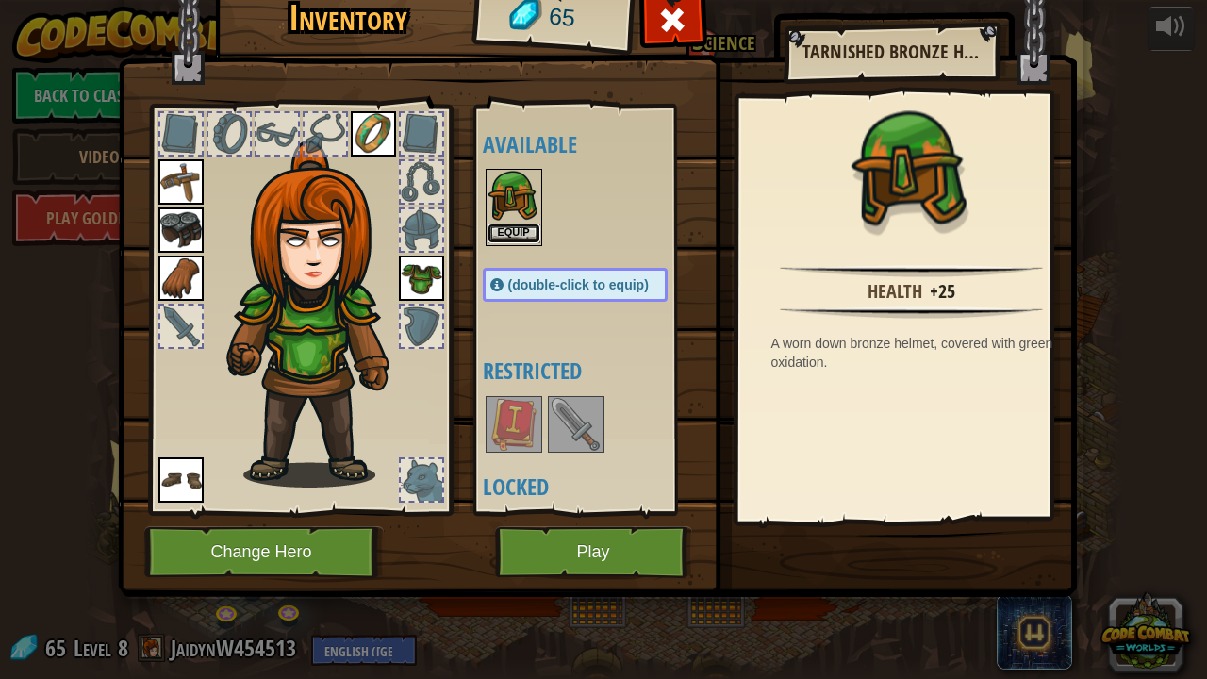
click at [521, 231] on button "Equip" at bounding box center [514, 233] width 53 height 20
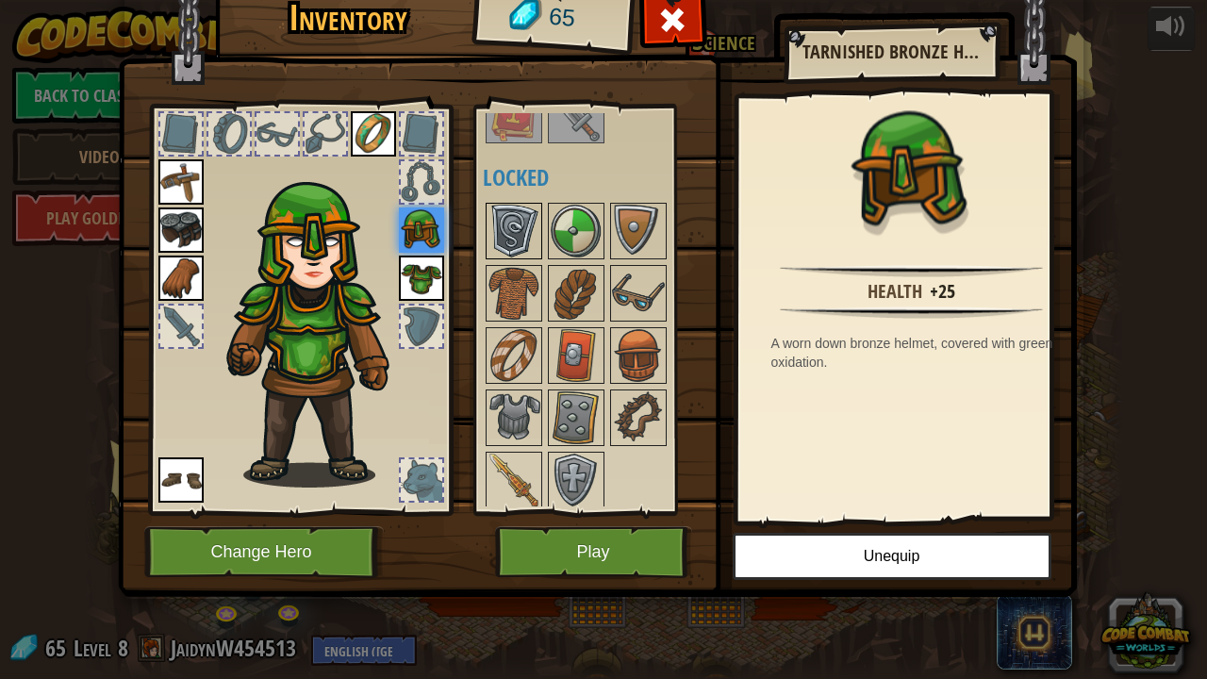
click at [525, 236] on img at bounding box center [514, 231] width 53 height 53
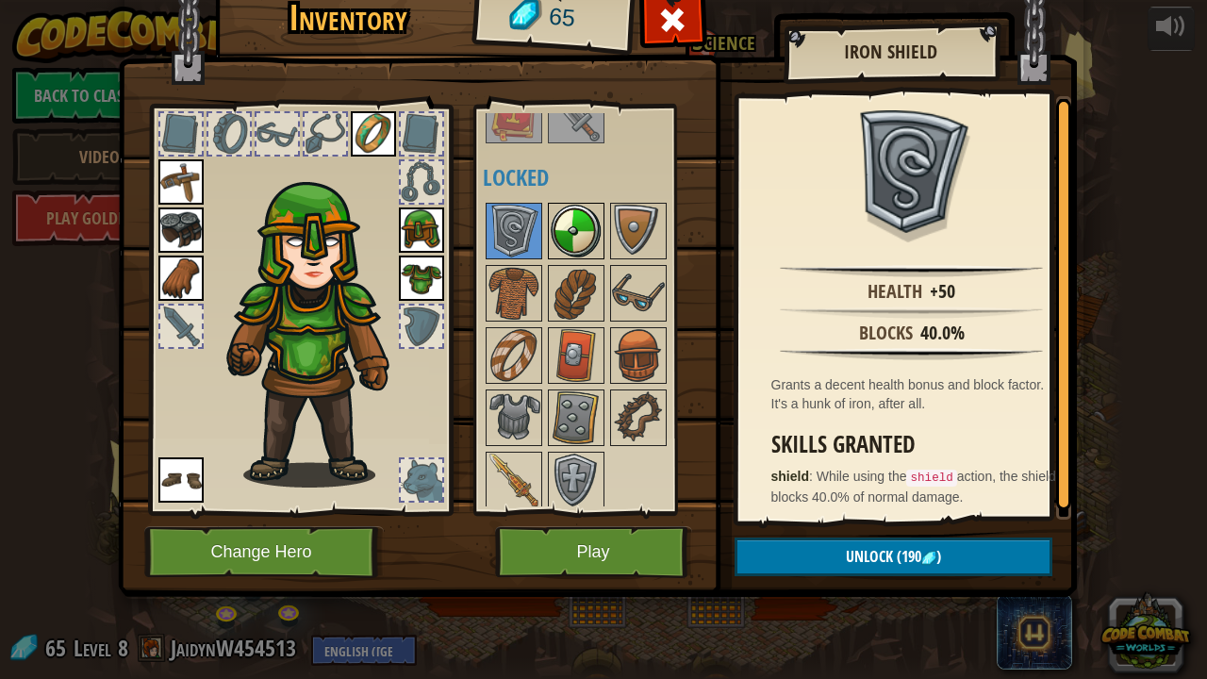
click at [576, 244] on img at bounding box center [576, 231] width 53 height 53
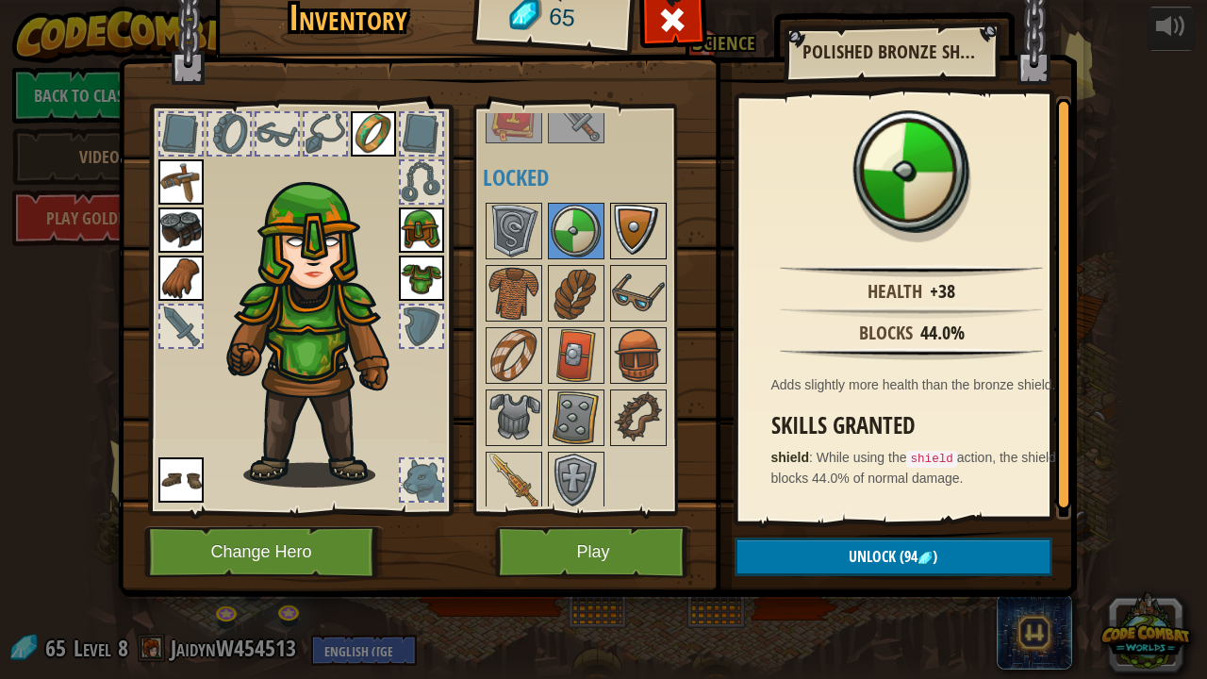
click at [639, 236] on img at bounding box center [638, 231] width 53 height 53
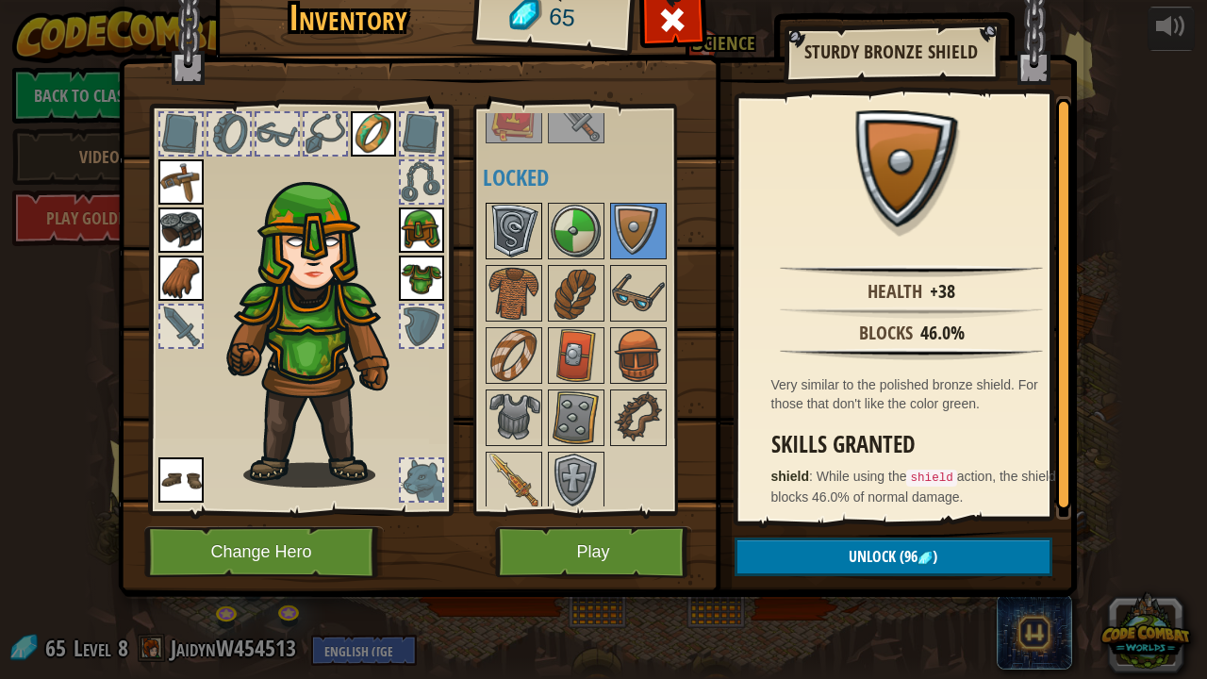
click at [521, 231] on img at bounding box center [514, 231] width 53 height 53
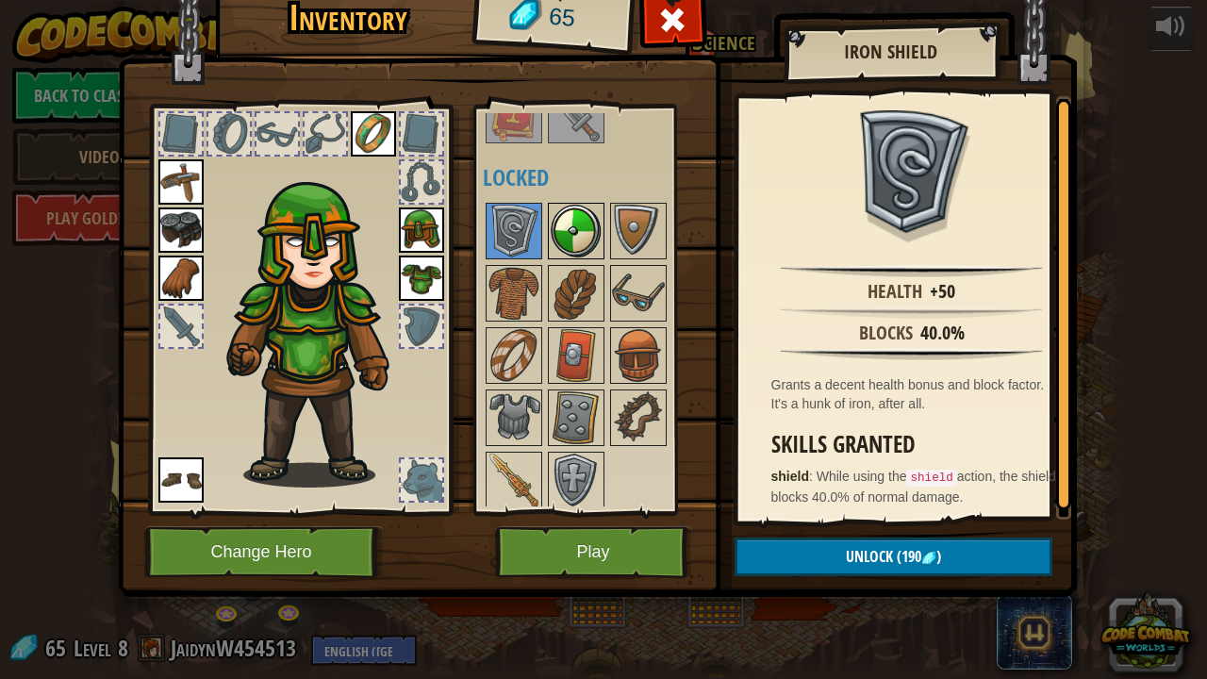
click at [567, 241] on img at bounding box center [576, 231] width 53 height 53
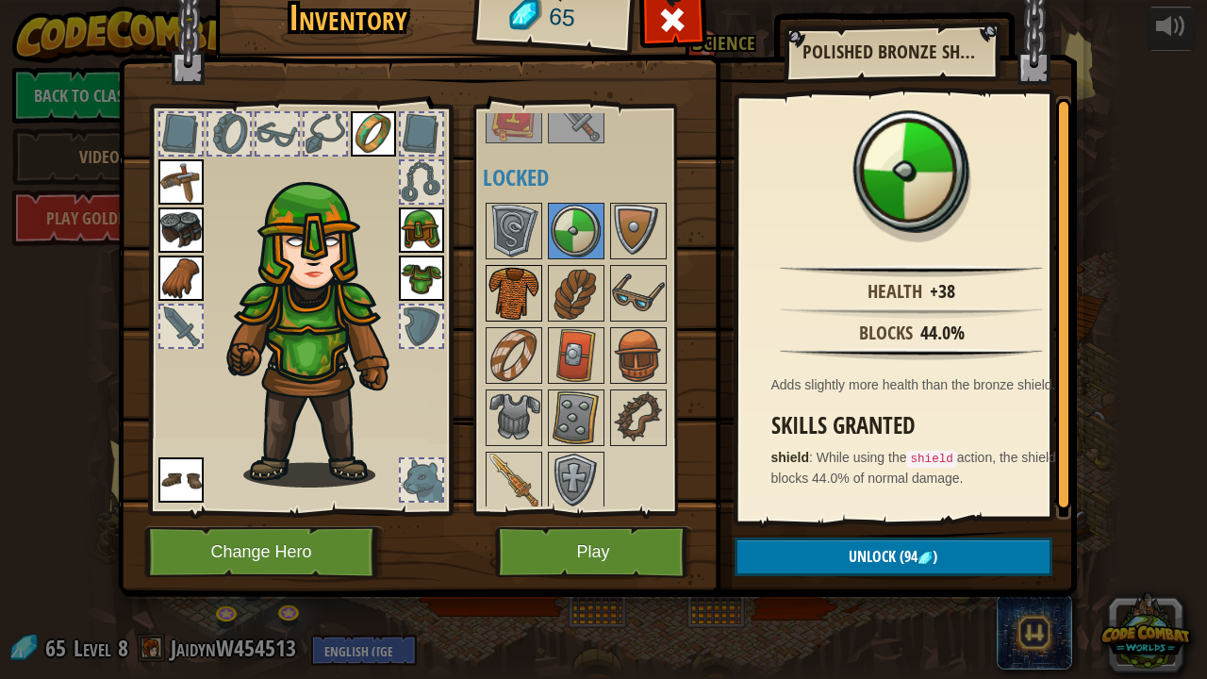
click at [517, 275] on img at bounding box center [514, 293] width 53 height 53
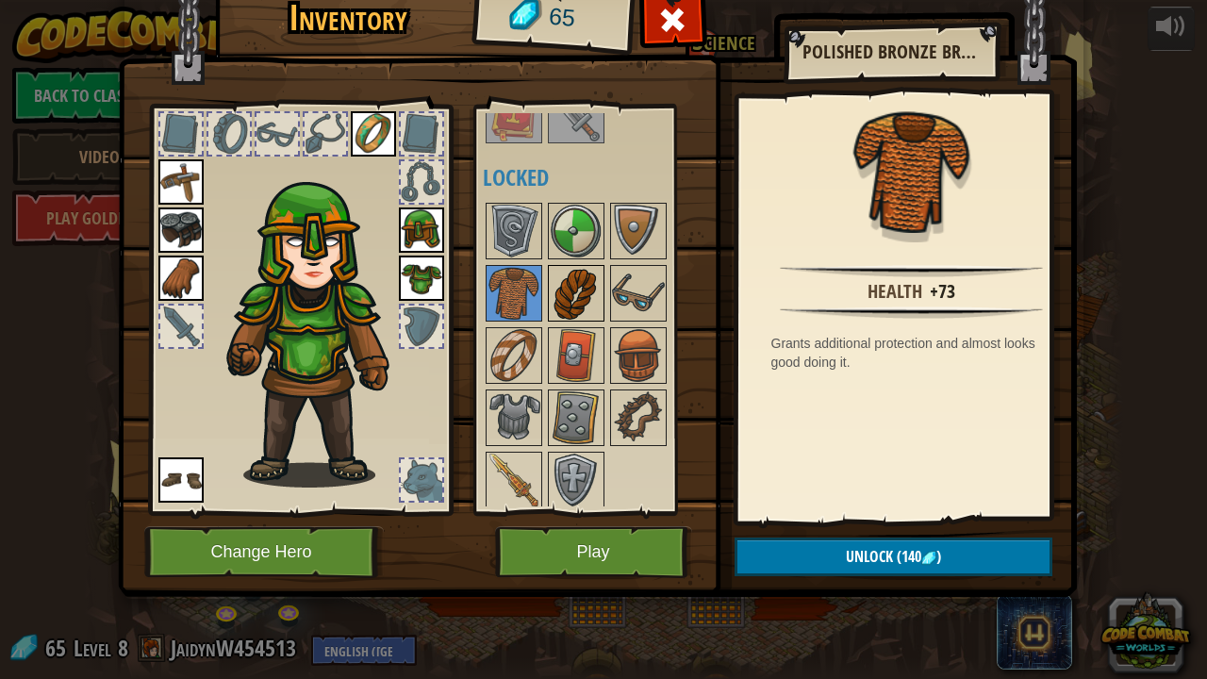
click at [569, 290] on img at bounding box center [576, 293] width 53 height 53
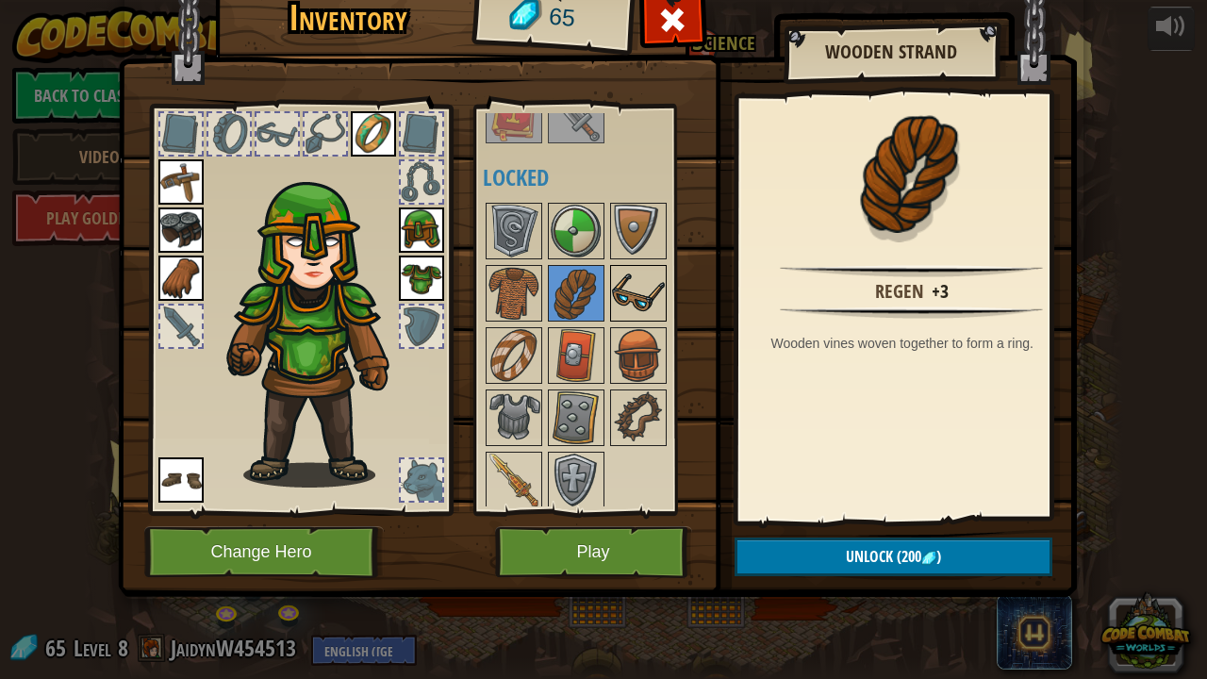
click at [659, 296] on img at bounding box center [638, 293] width 53 height 53
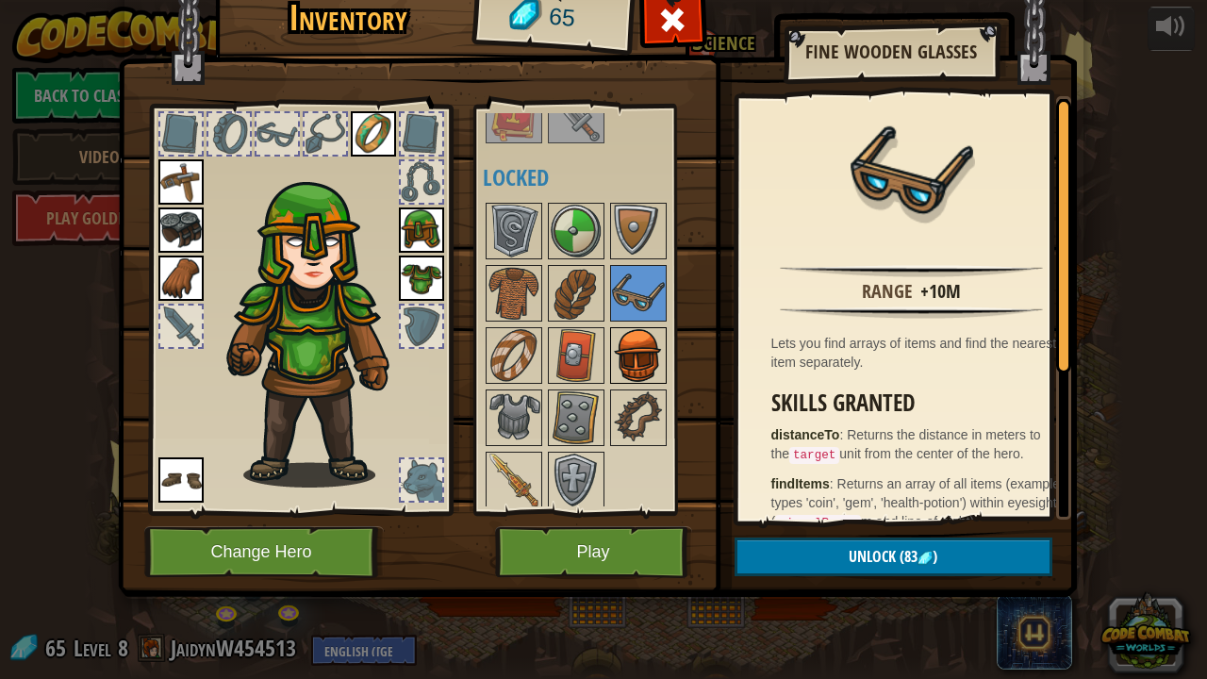
click at [656, 332] on img at bounding box center [638, 355] width 53 height 53
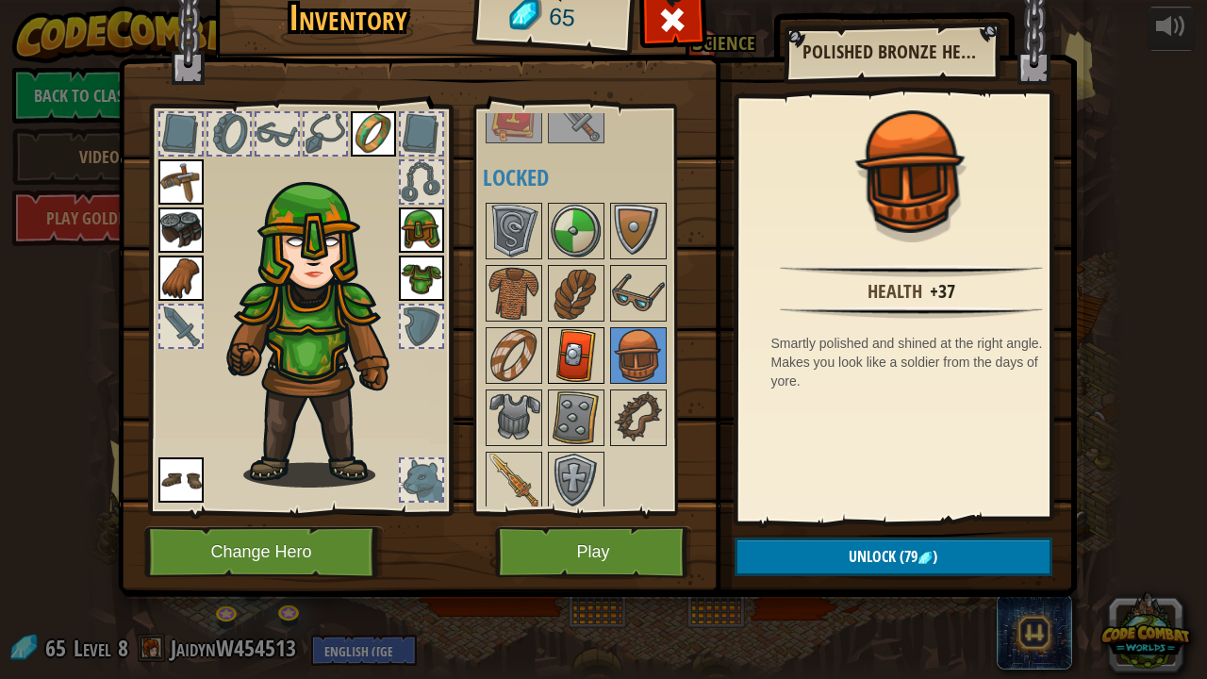
click at [563, 341] on img at bounding box center [576, 355] width 53 height 53
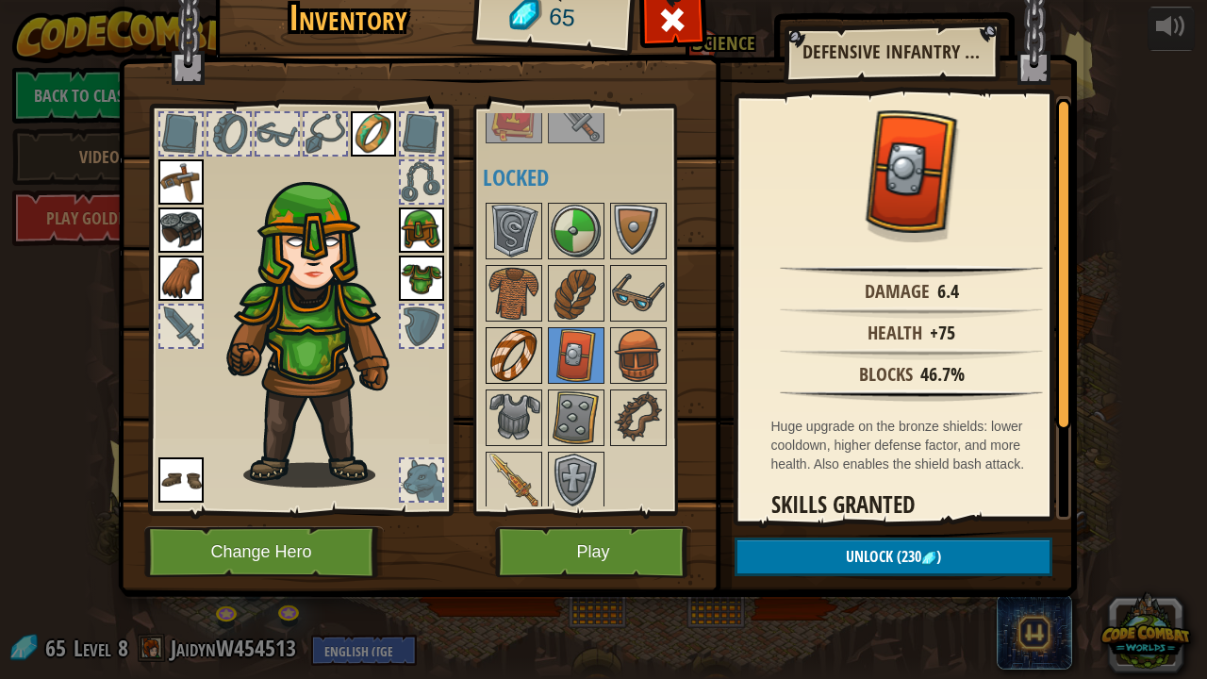
click at [496, 345] on img at bounding box center [514, 355] width 53 height 53
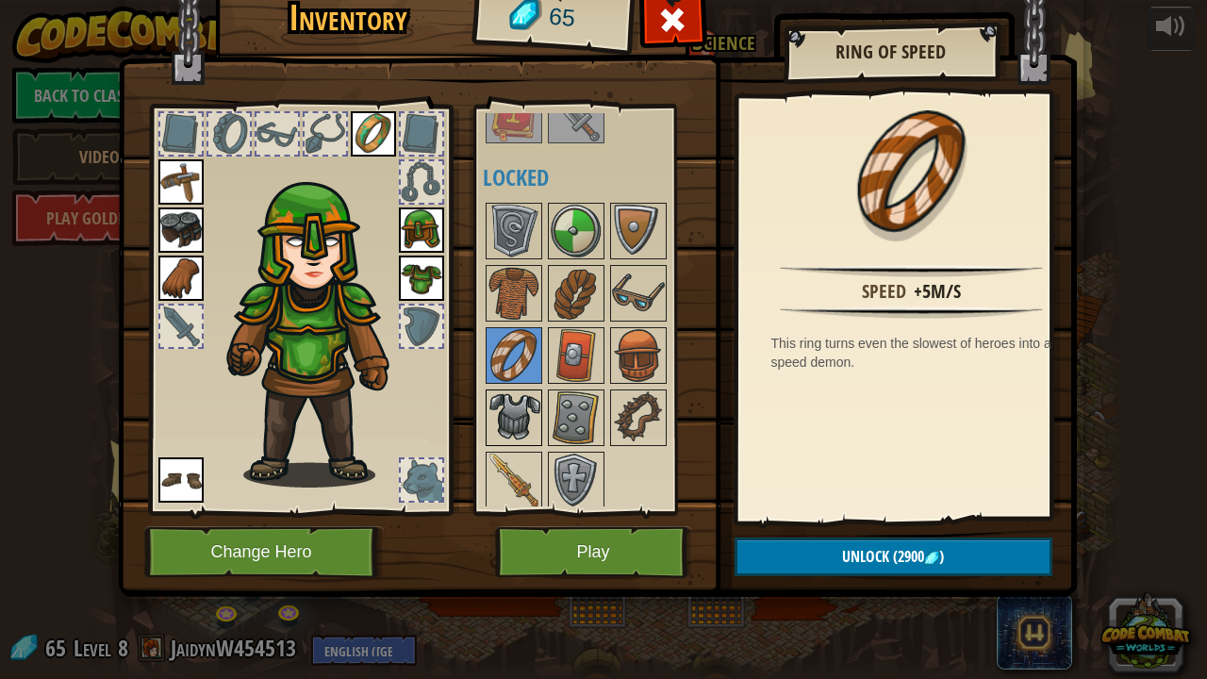
click at [511, 411] on img at bounding box center [514, 417] width 53 height 53
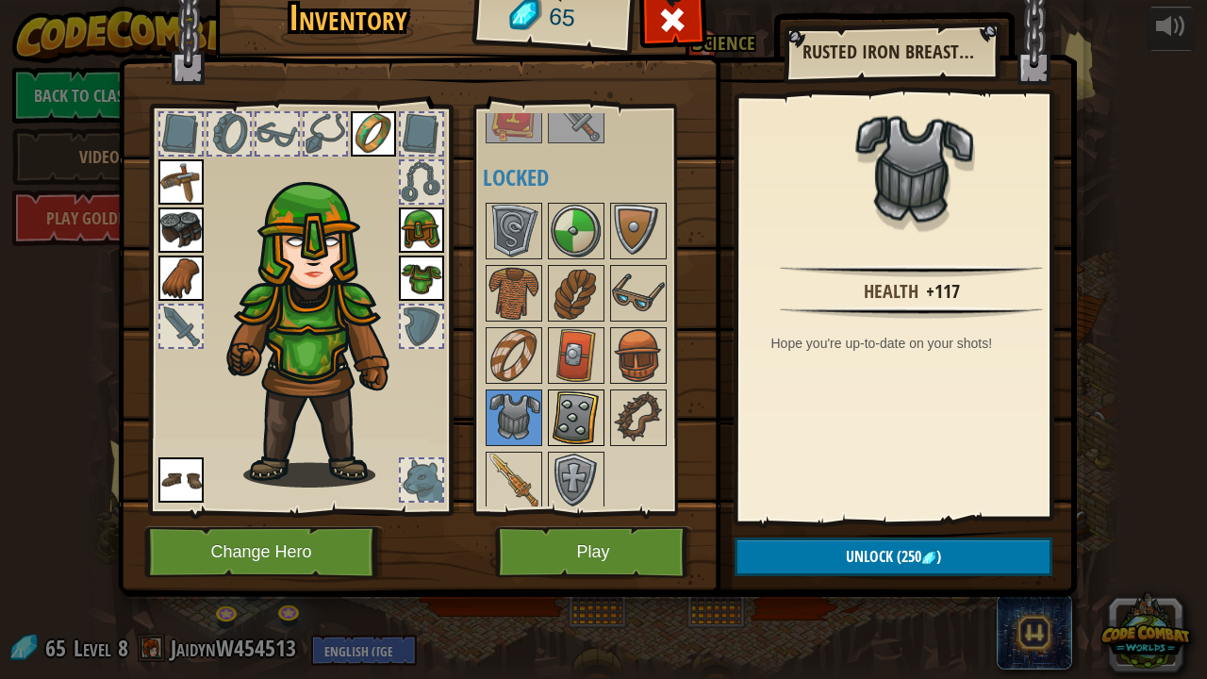
click at [553, 406] on img at bounding box center [576, 417] width 53 height 53
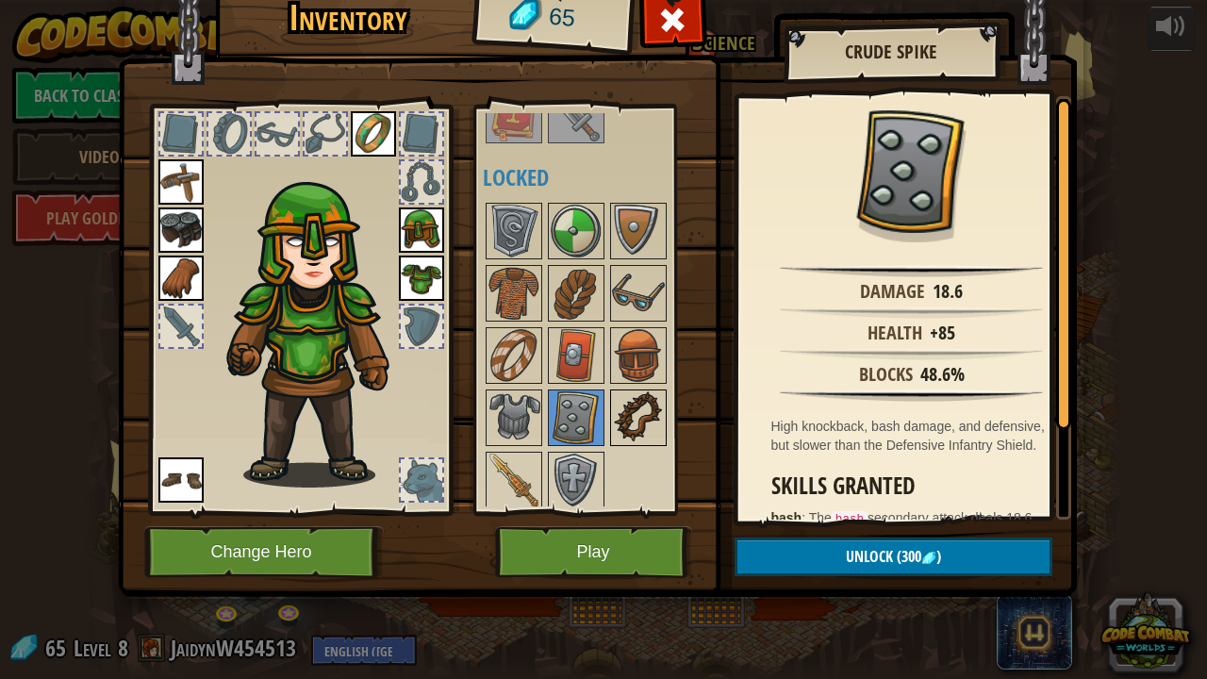
click at [639, 407] on img at bounding box center [638, 417] width 53 height 53
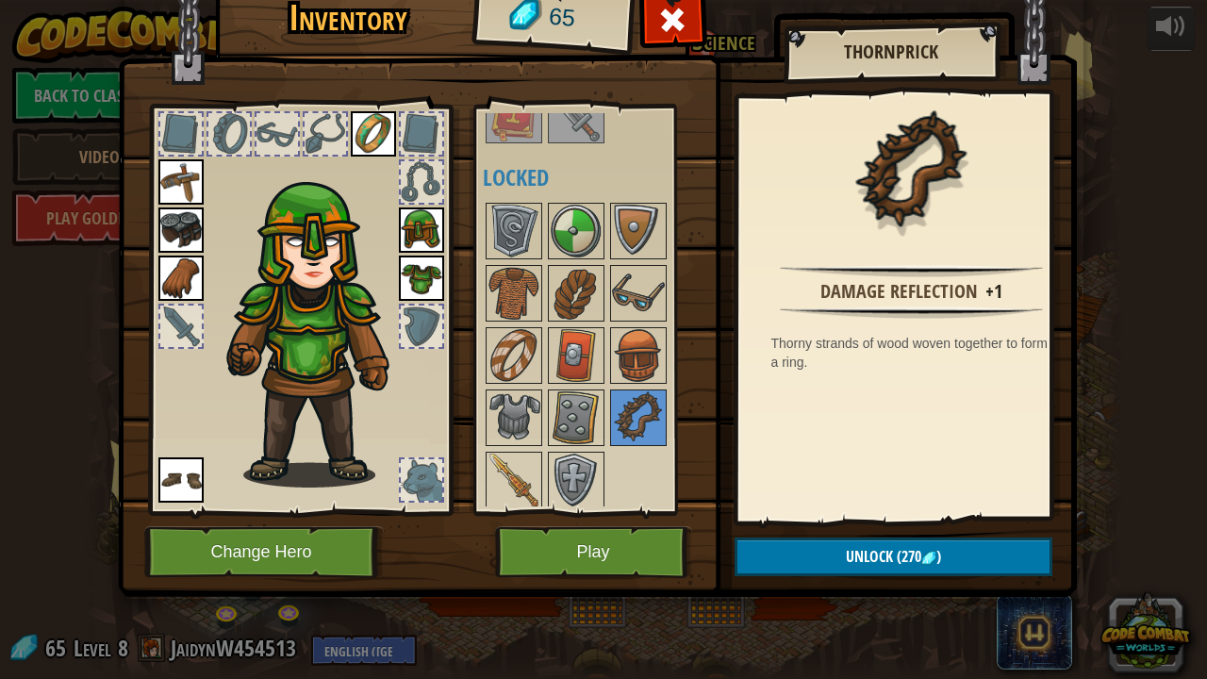
click at [679, 7] on span at bounding box center [672, 20] width 30 height 30
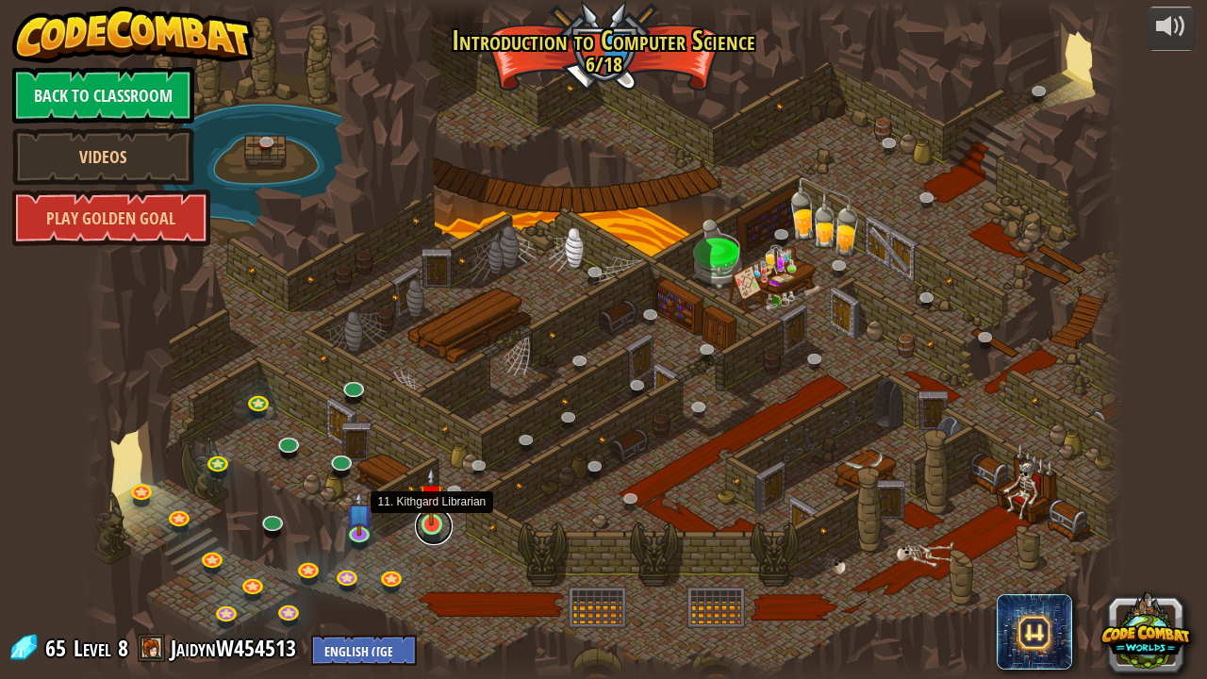
click at [436, 536] on link at bounding box center [434, 526] width 38 height 38
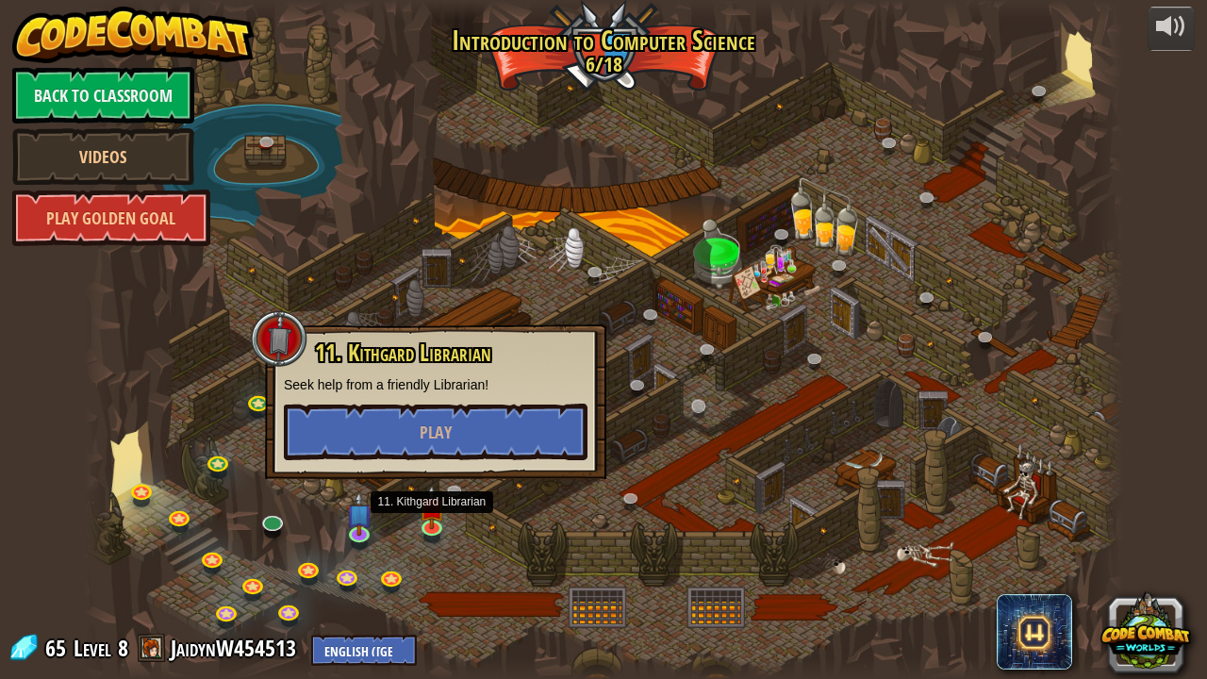
drag, startPoint x: 711, startPoint y: 487, endPoint x: 697, endPoint y: 417, distance: 71.2
click at [708, 477] on div at bounding box center [603, 339] width 1039 height 679
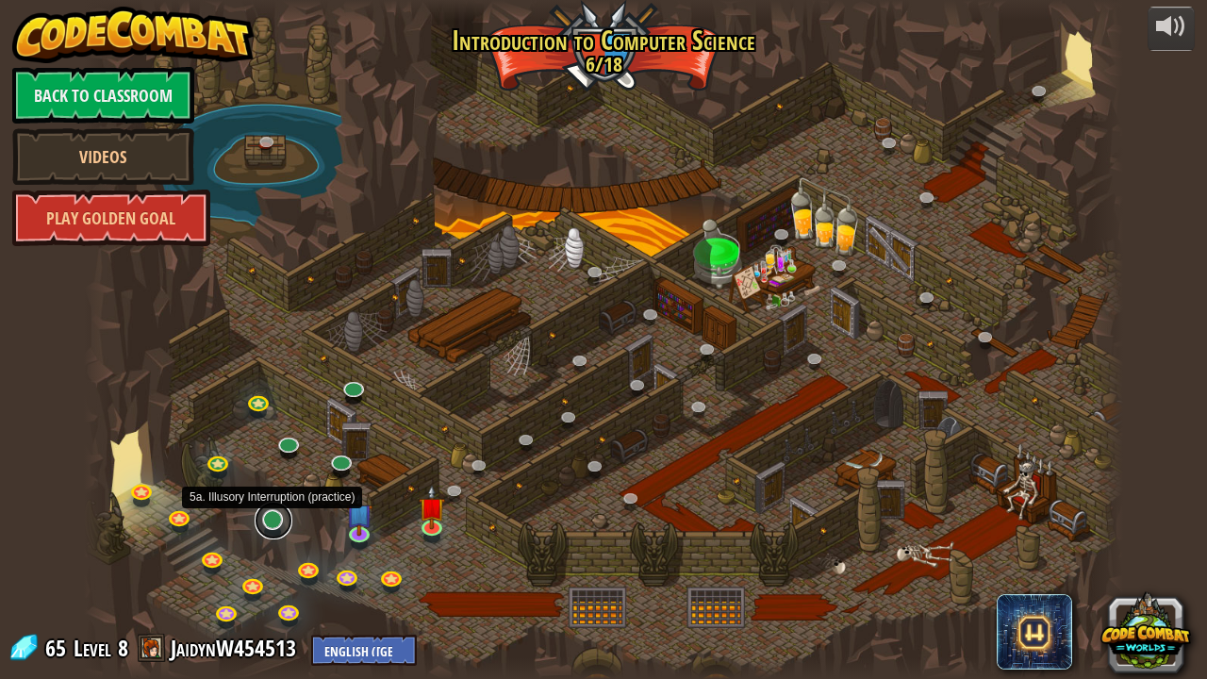
click at [267, 521] on link at bounding box center [274, 521] width 38 height 38
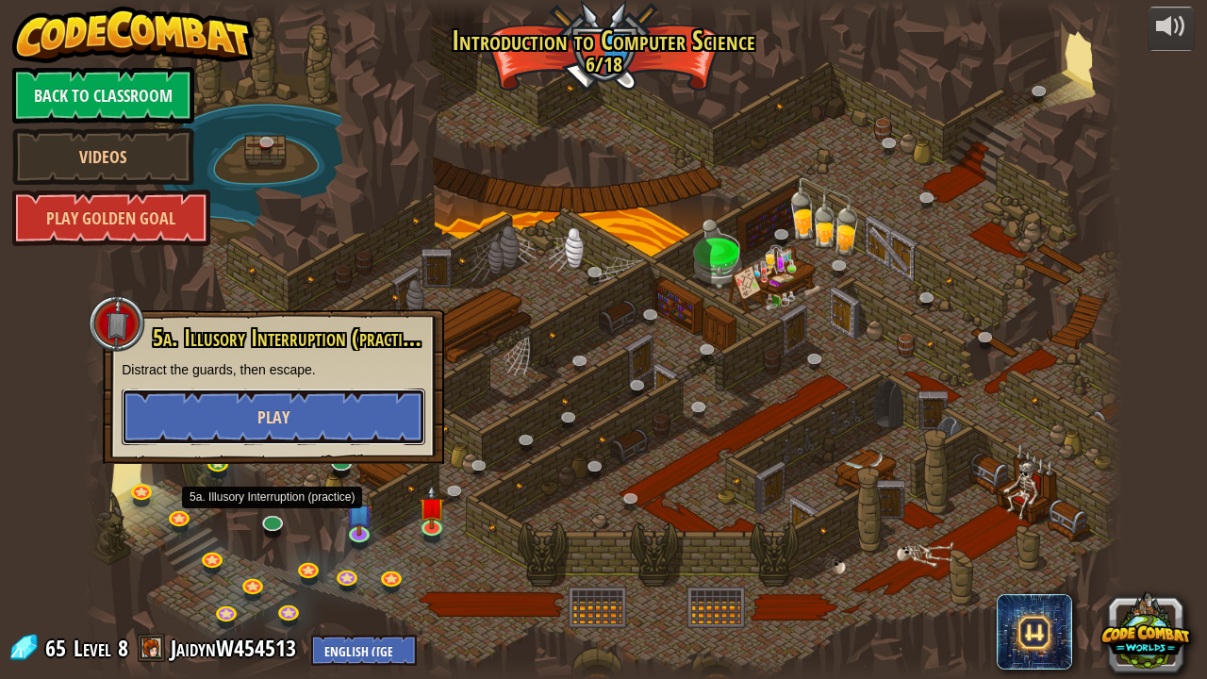
click at [337, 428] on button "Play" at bounding box center [274, 417] width 304 height 57
